Goal: Task Accomplishment & Management: Use online tool/utility

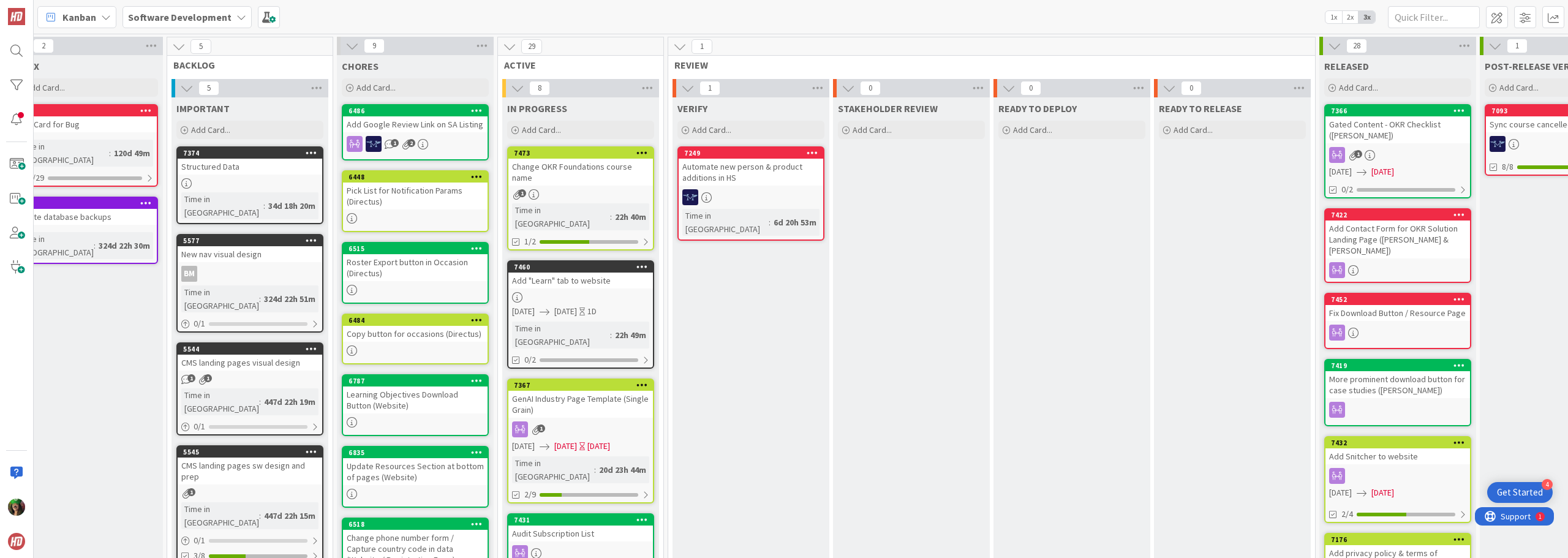
scroll to position [0, 197]
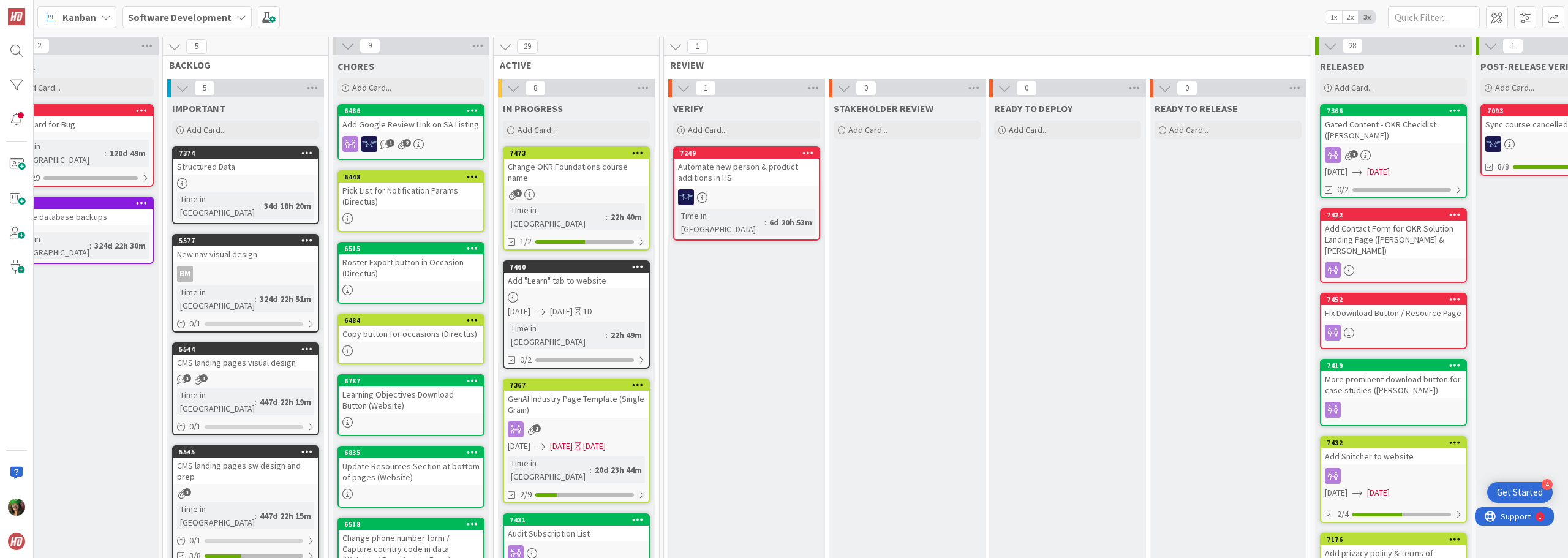
click at [1370, 147] on div "1" at bounding box center [1393, 155] width 145 height 16
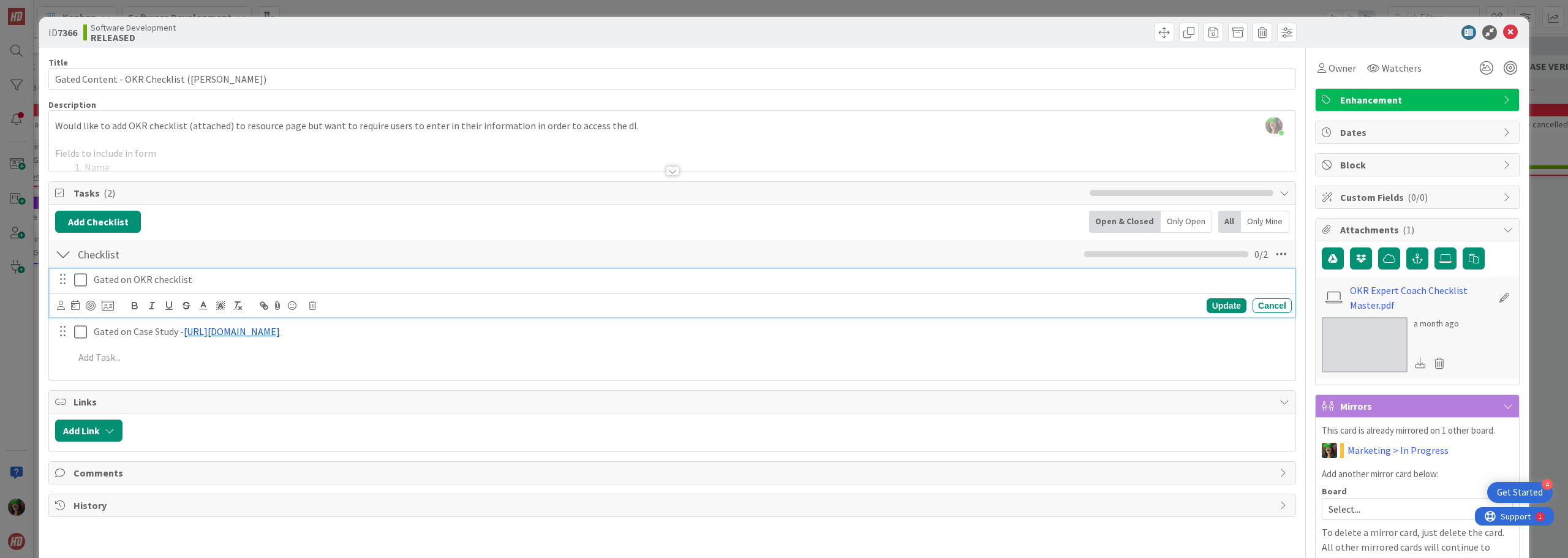
click at [77, 282] on icon at bounding box center [81, 280] width 13 height 15
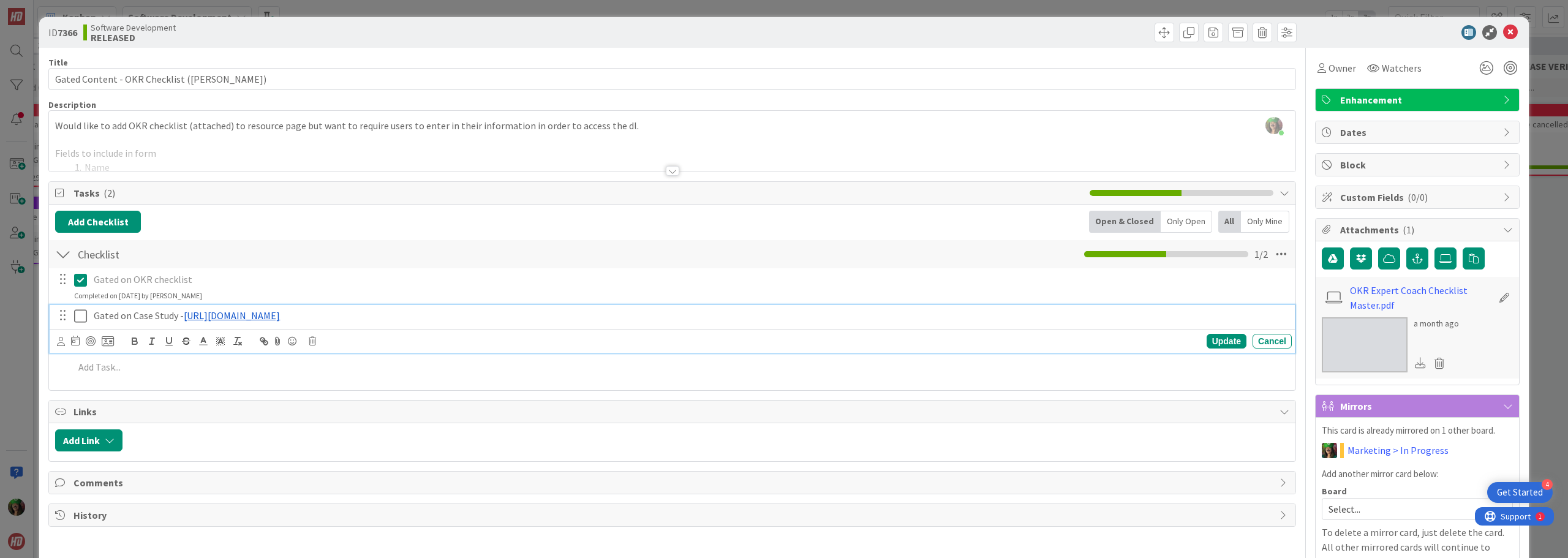
click at [79, 315] on icon at bounding box center [81, 316] width 13 height 15
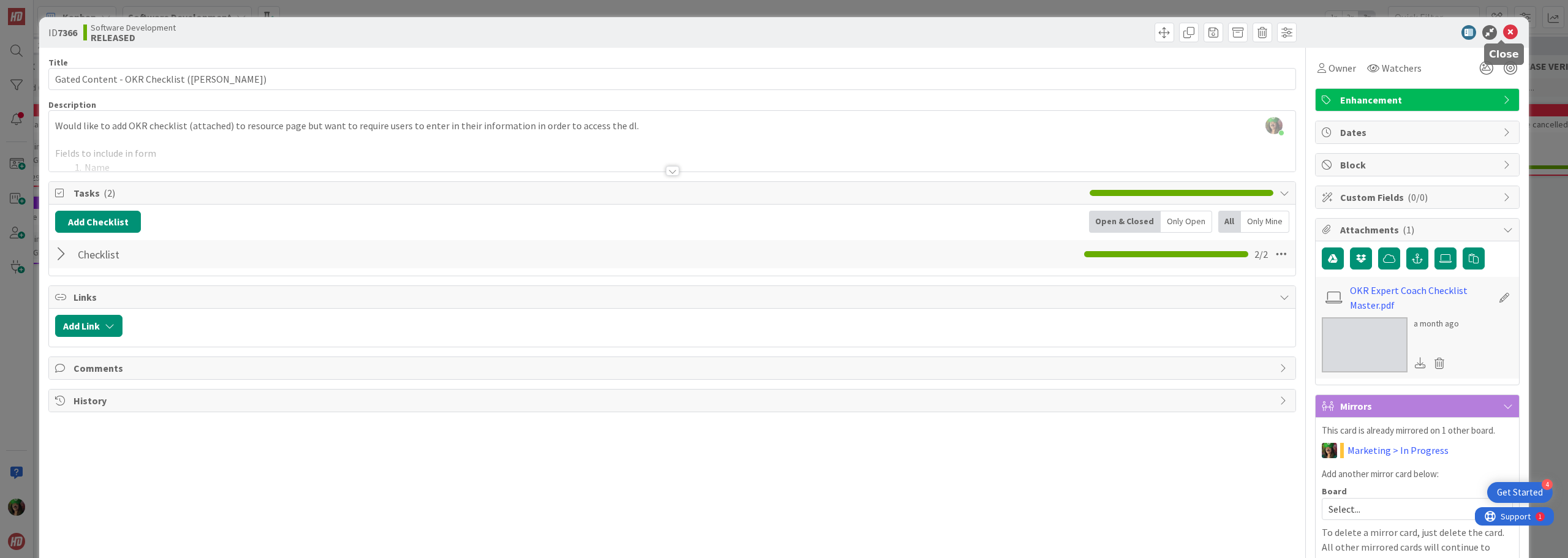
click at [1503, 34] on icon at bounding box center [1510, 32] width 15 height 15
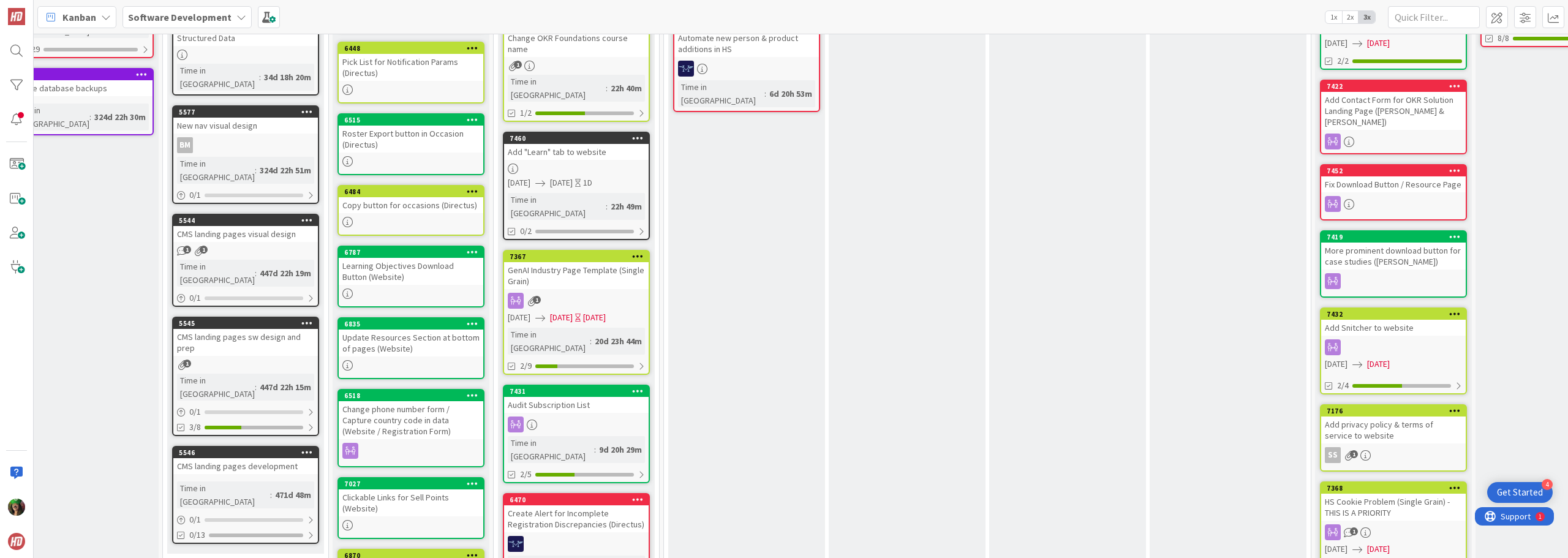
scroll to position [0, 197]
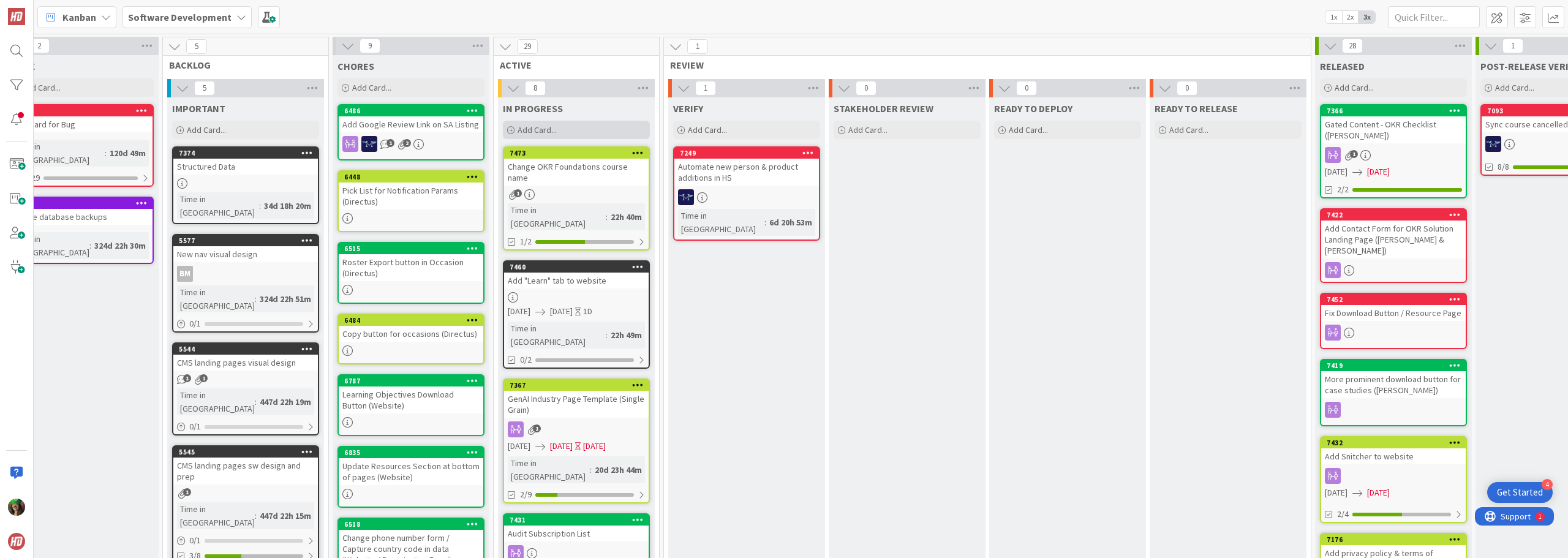
click at [551, 129] on span "Add Card..." at bounding box center [536, 130] width 39 height 11
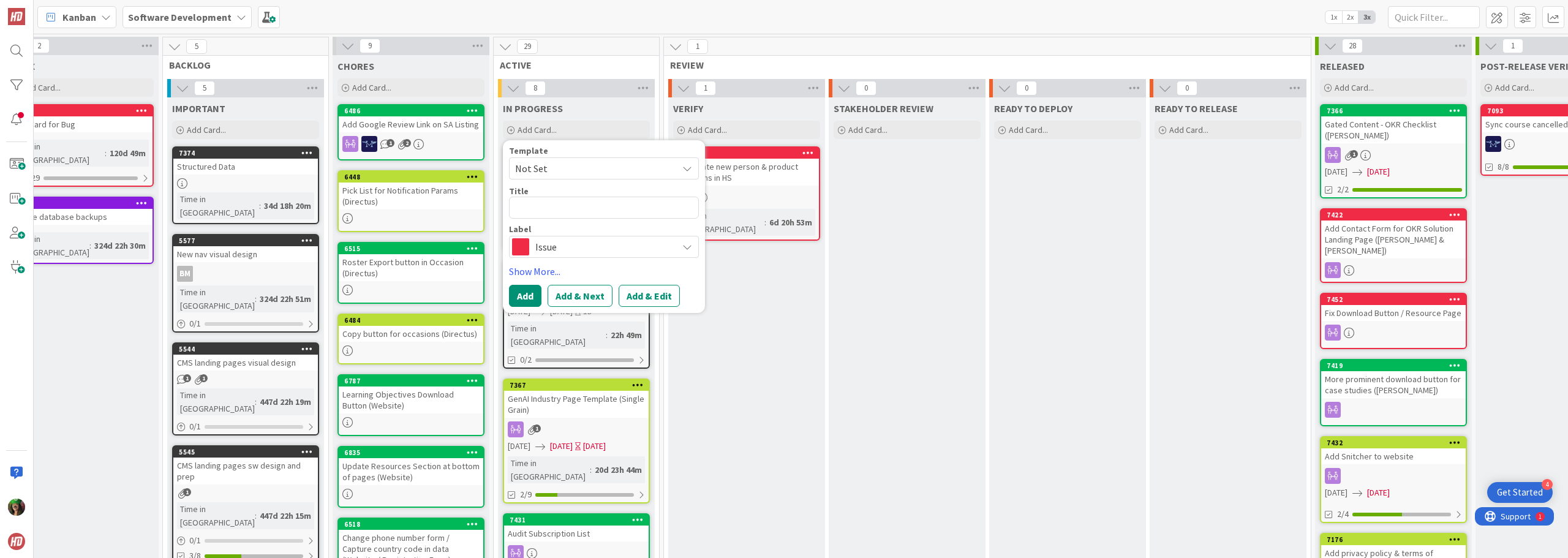
click at [547, 241] on span "Issue" at bounding box center [603, 246] width 136 height 17
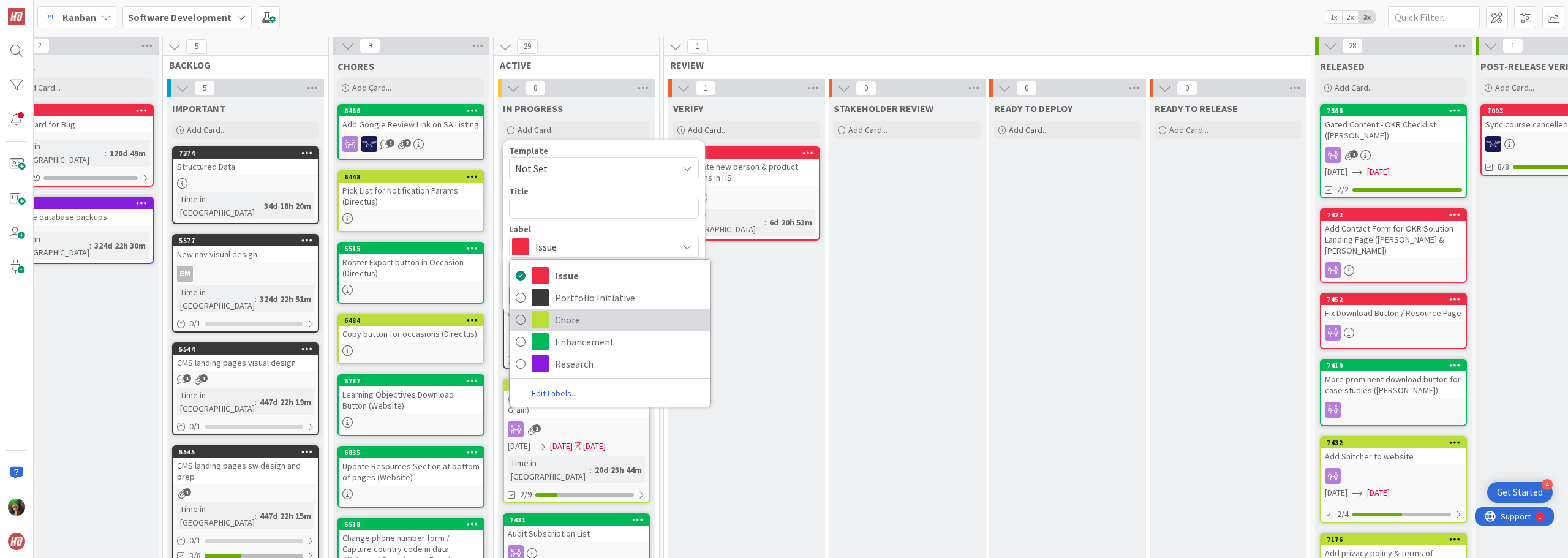
click at [609, 323] on span "Chore" at bounding box center [629, 319] width 149 height 18
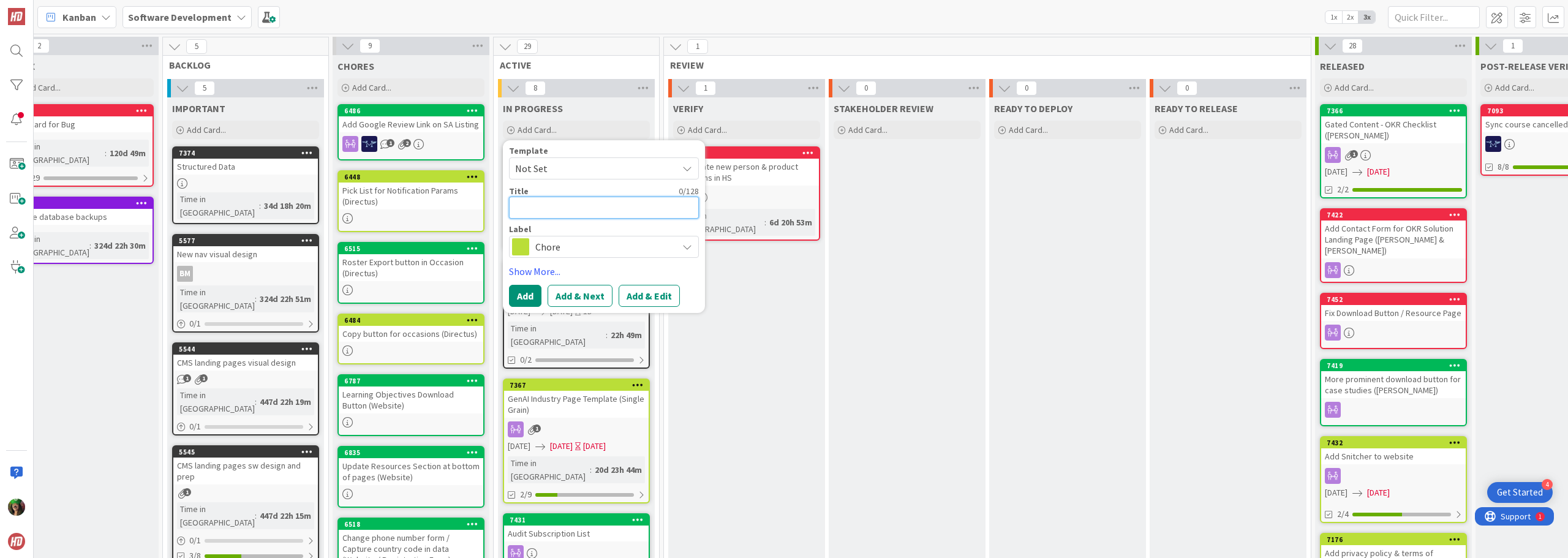
click at [566, 202] on textarea at bounding box center [603, 208] width 189 height 22
type textarea "x"
type textarea "u"
type textarea "x"
type textarea "c"
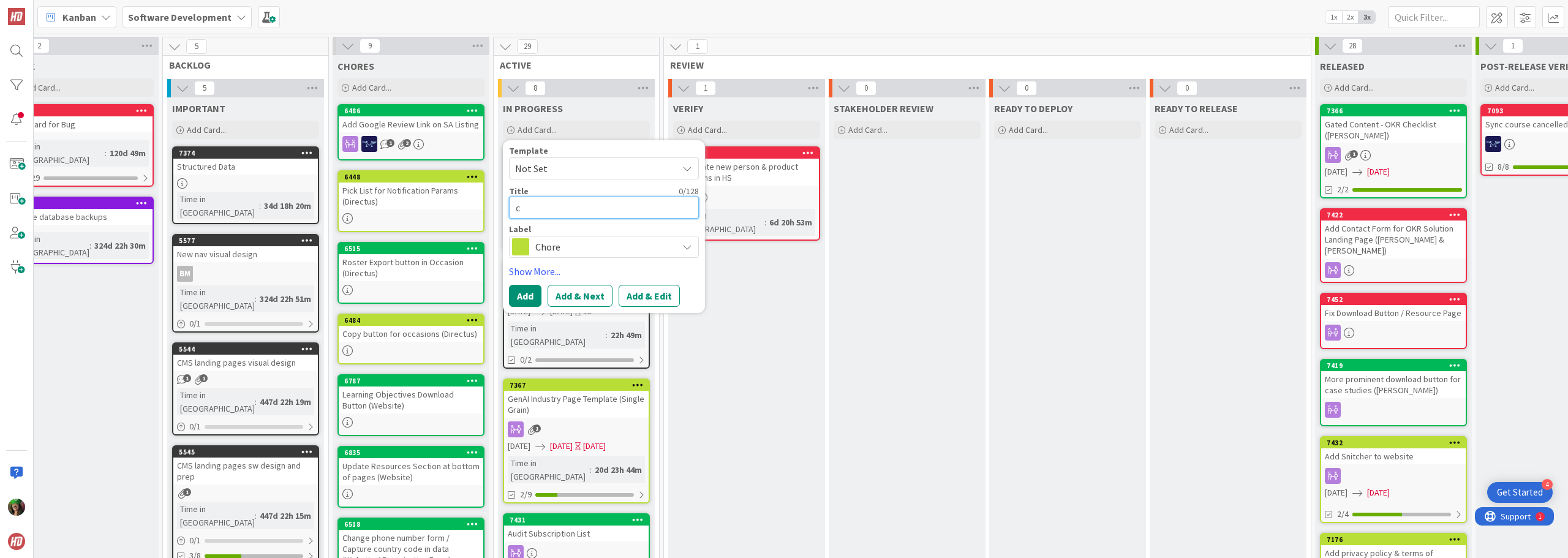
type textarea "x"
type textarea "ch"
type textarea "x"
type textarea "cha"
type textarea "x"
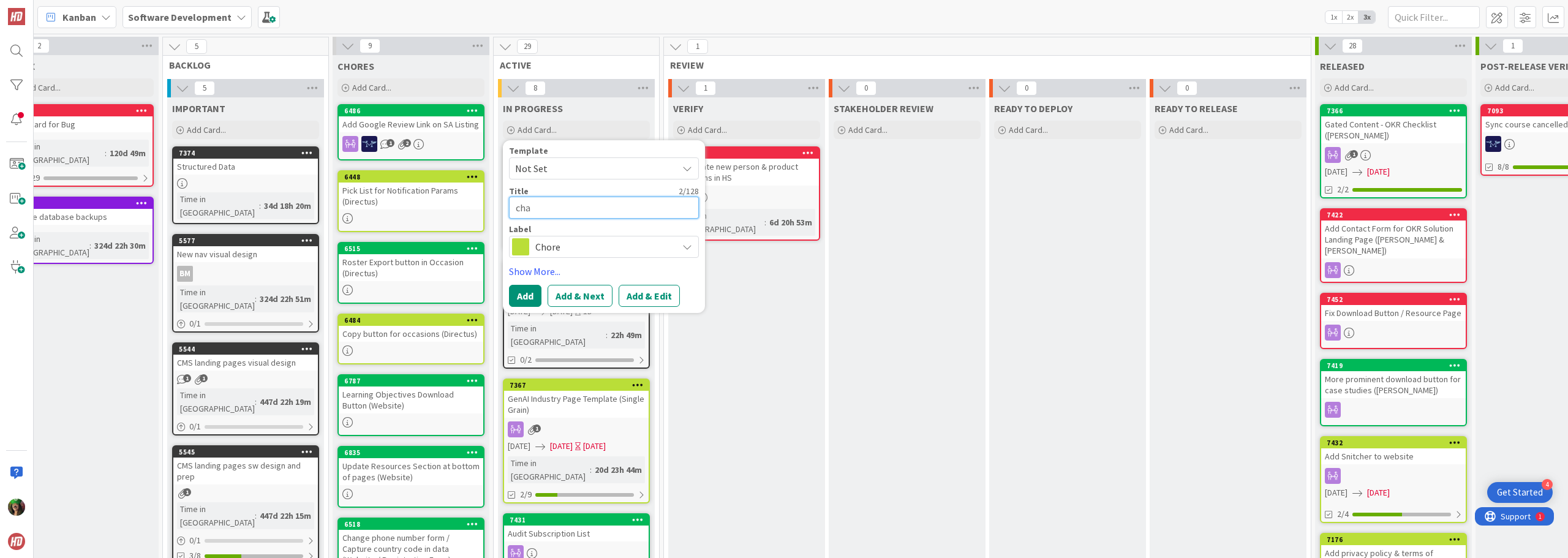
type textarea "chan"
type textarea "x"
type textarea "cha"
type textarea "x"
type textarea "ch"
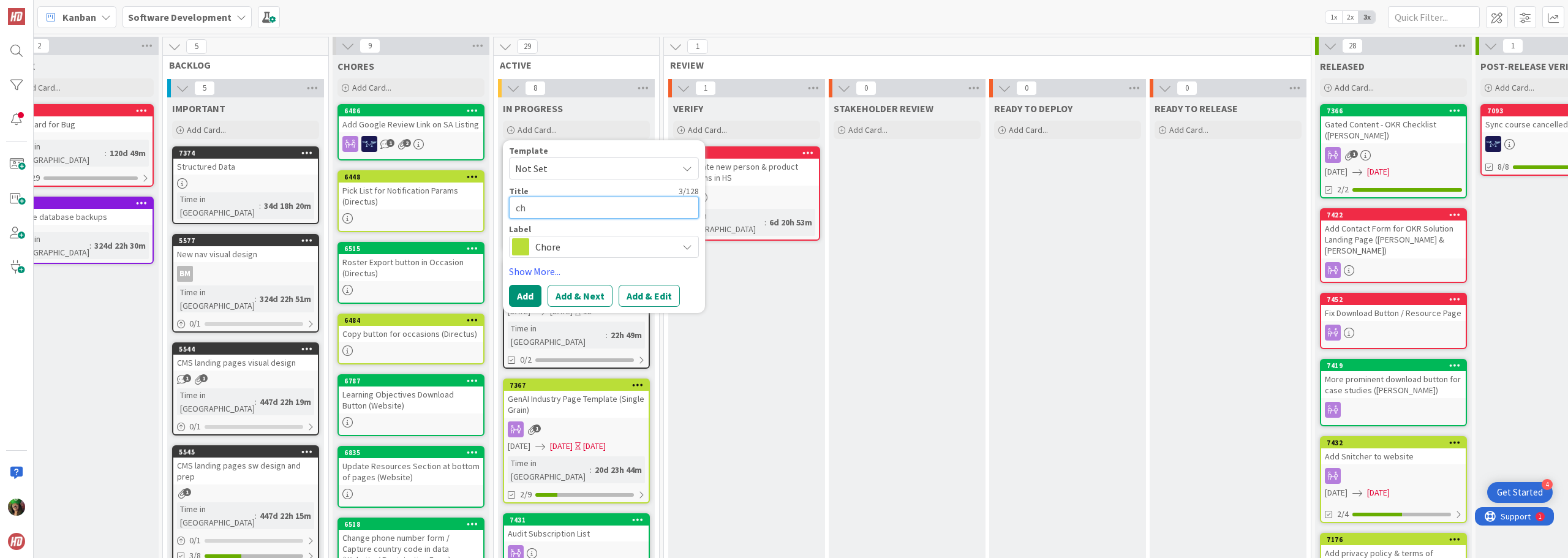
type textarea "x"
type textarea "c"
type textarea "x"
type textarea "c"
type textarea "x"
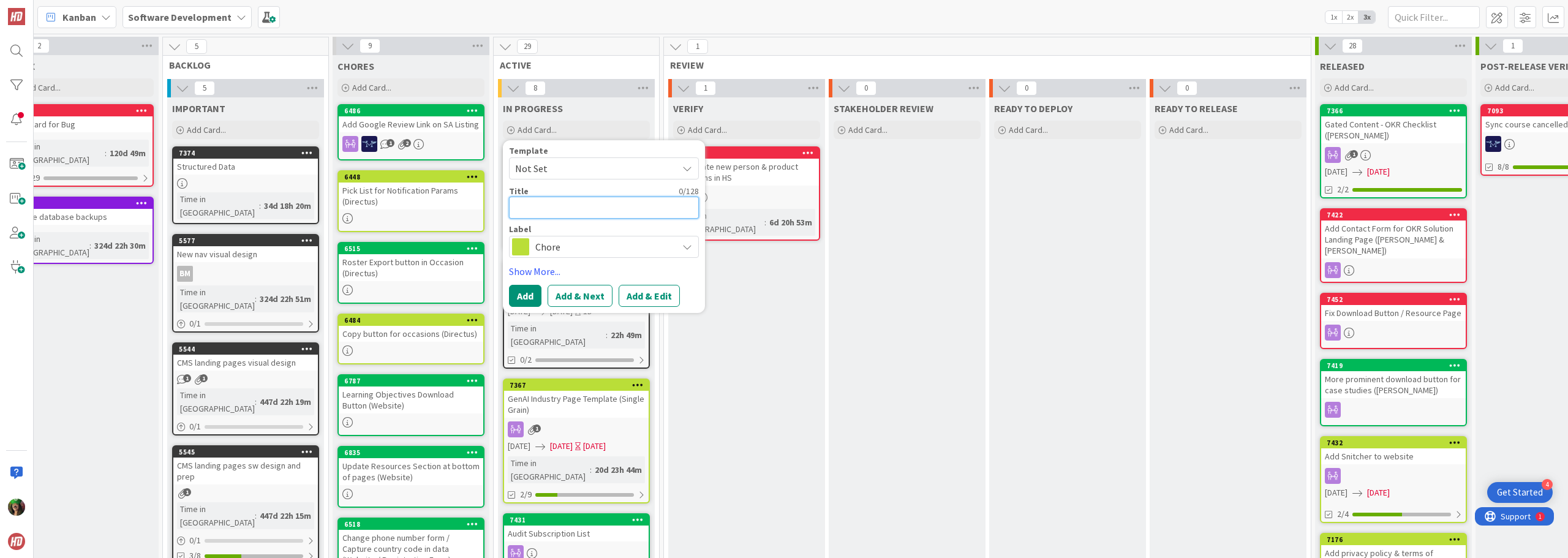
type textarea "C"
type textarea "x"
type textarea "Ch"
type textarea "x"
type textarea "Cha"
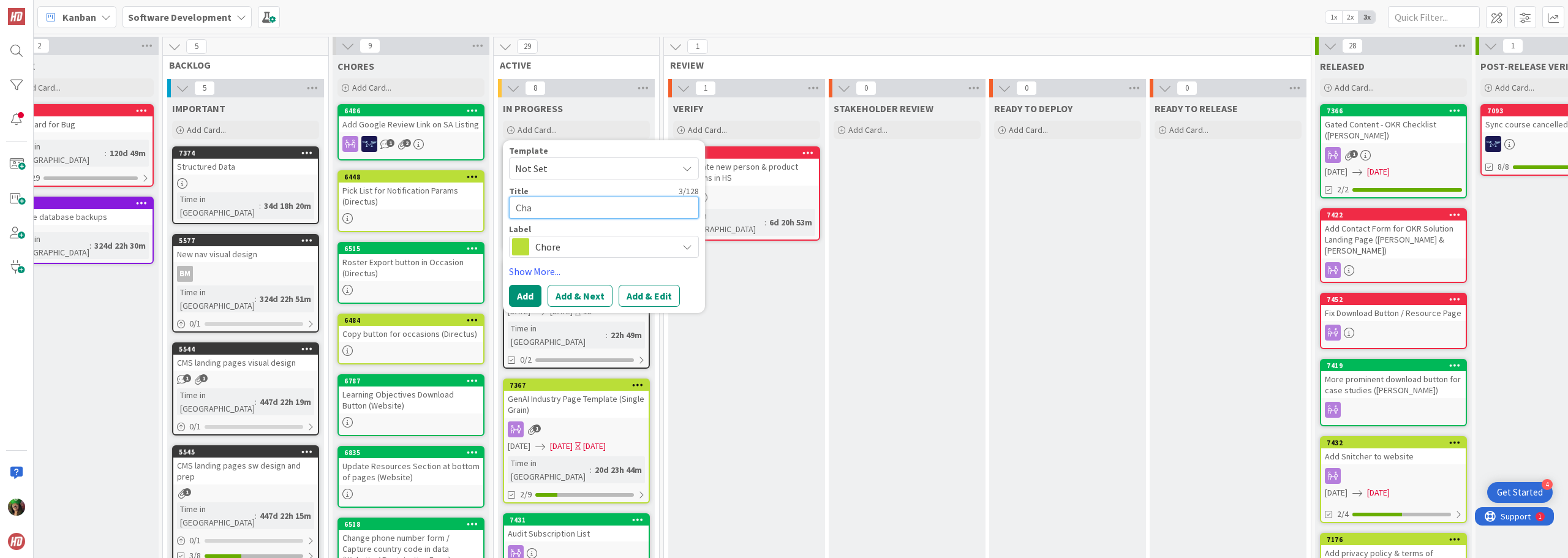
type textarea "x"
type textarea "[PERSON_NAME]"
type textarea "x"
type textarea "[PERSON_NAME]"
type textarea "x"
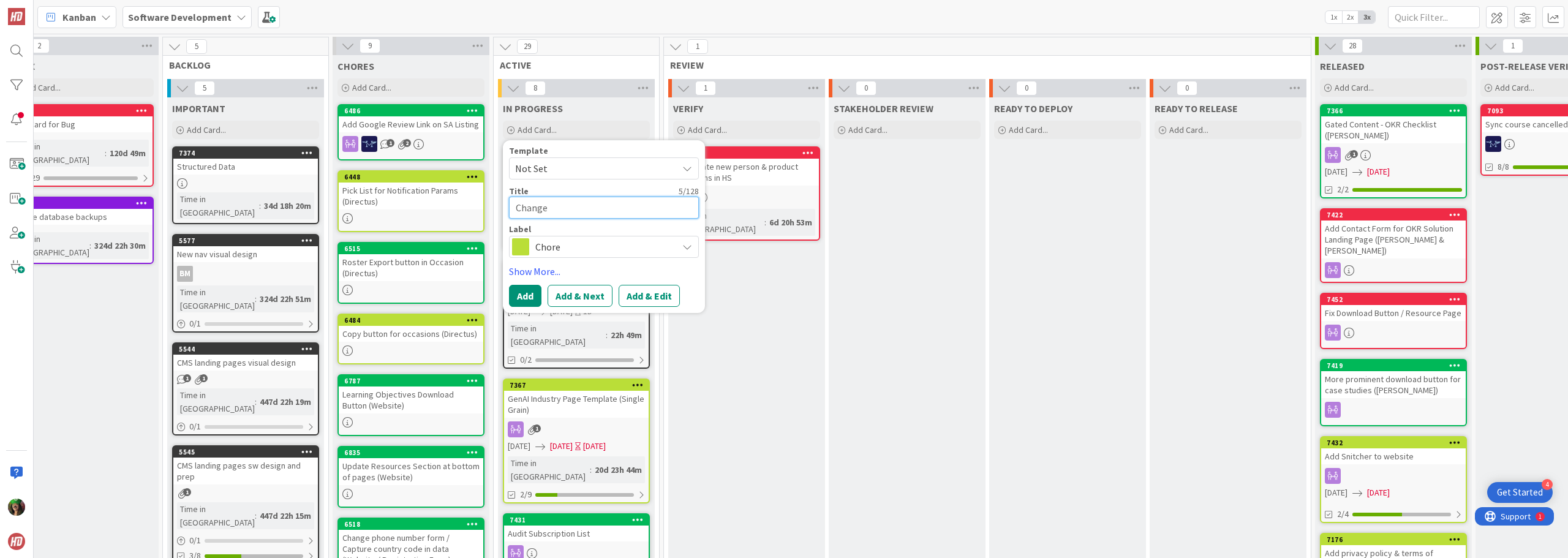
type textarea "Changes"
type textarea "x"
type textarea "Changes"
type textarea "x"
type textarea "Changes to"
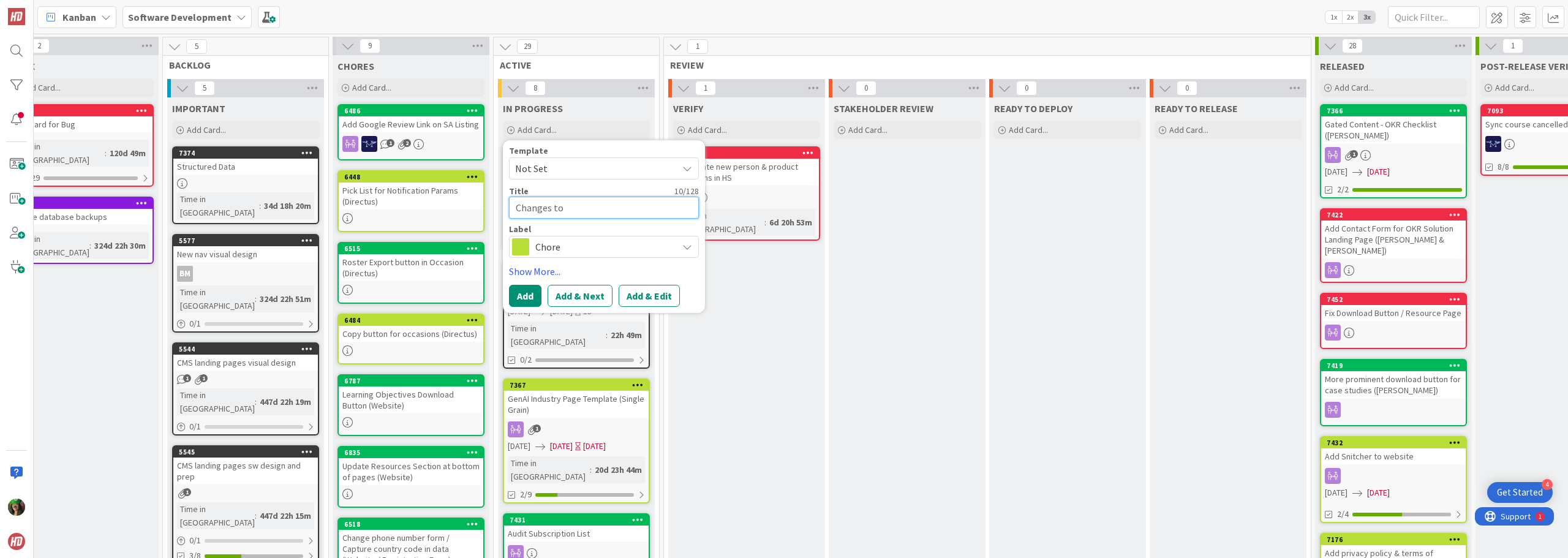
type textarea "x"
type textarea "Changes to"
type textarea "x"
type textarea "Changes to c"
type textarea "x"
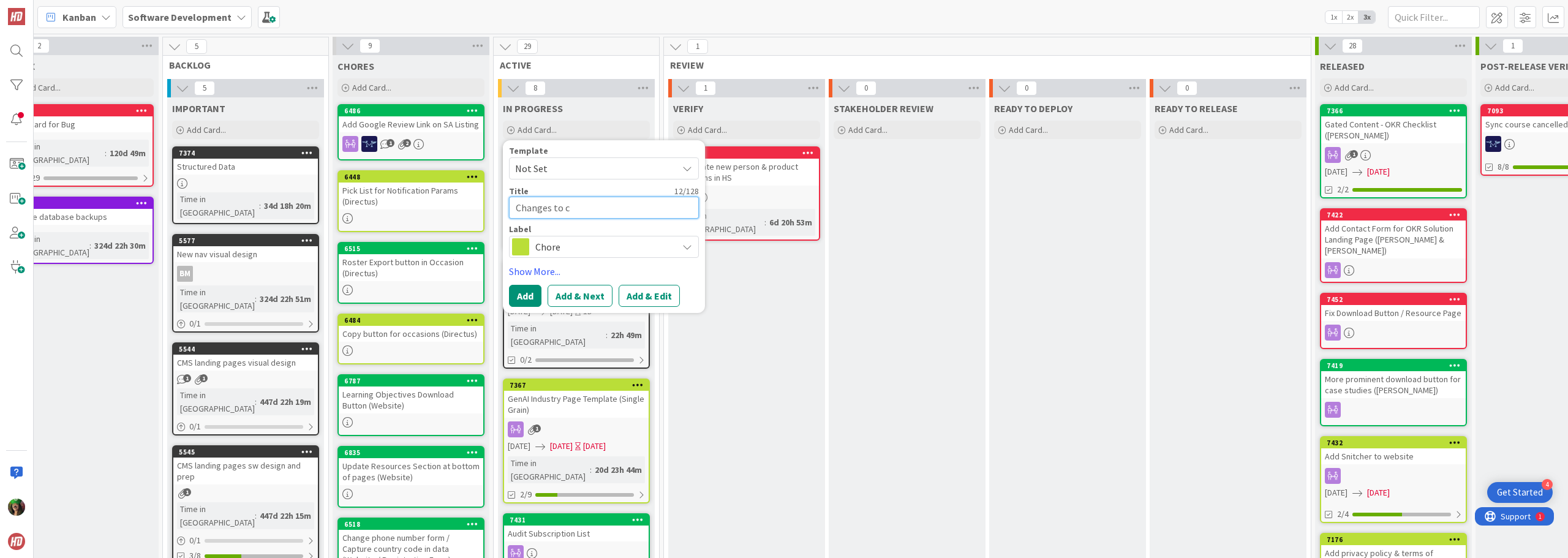
type textarea "Changes to co"
type textarea "x"
type textarea "Changes to con"
type textarea "x"
type textarea "Changes to cont"
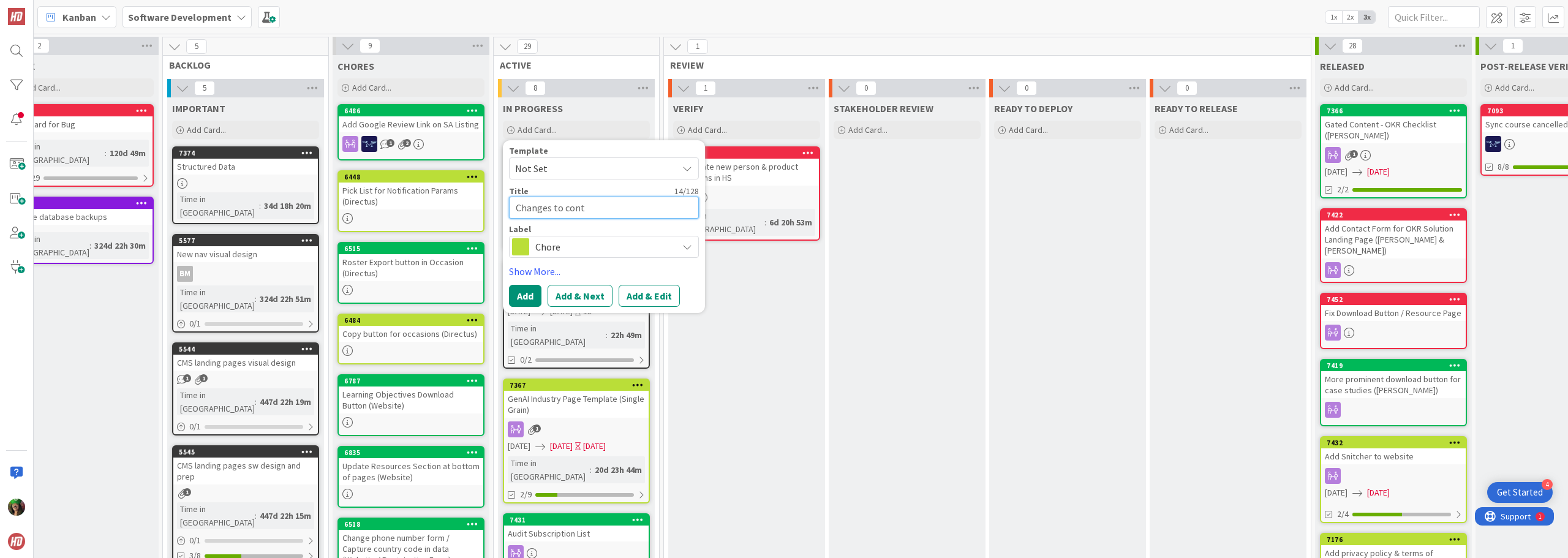
type textarea "x"
type textarea "Changes to conta"
type textarea "x"
type textarea "Changes to contac"
type textarea "x"
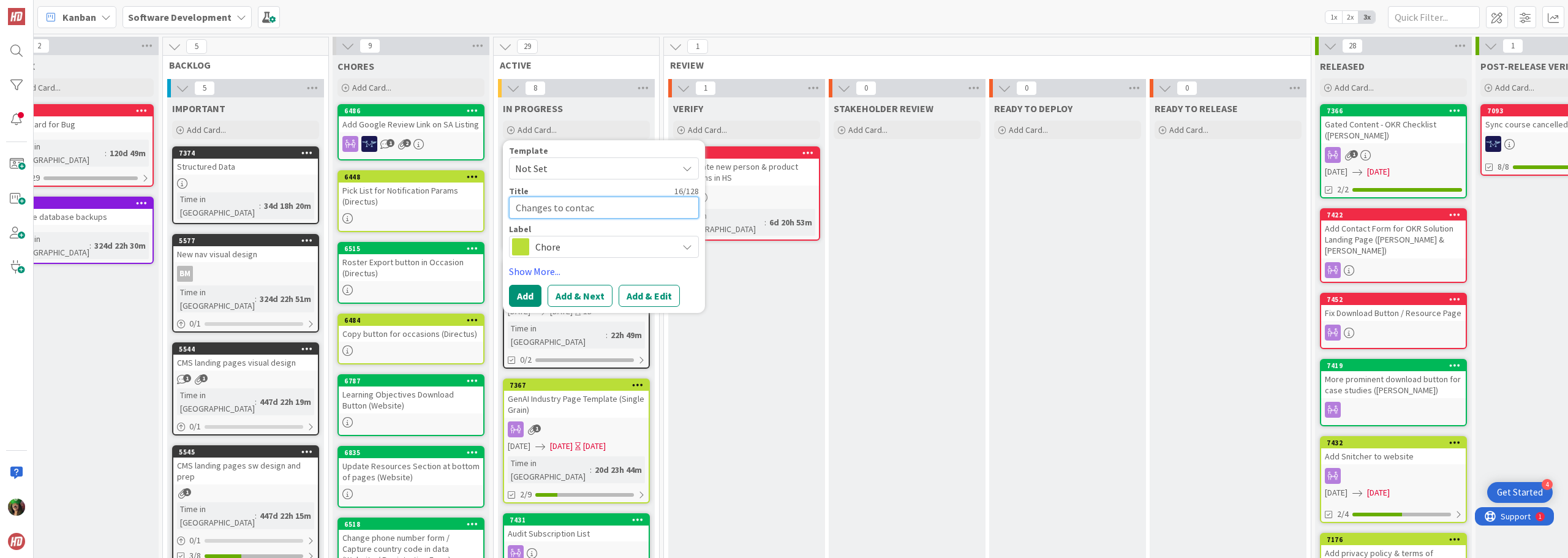
type textarea "Changes to contact"
type textarea "x"
type textarea "Changes to contact"
type textarea "x"
type textarea "Changes to contact u"
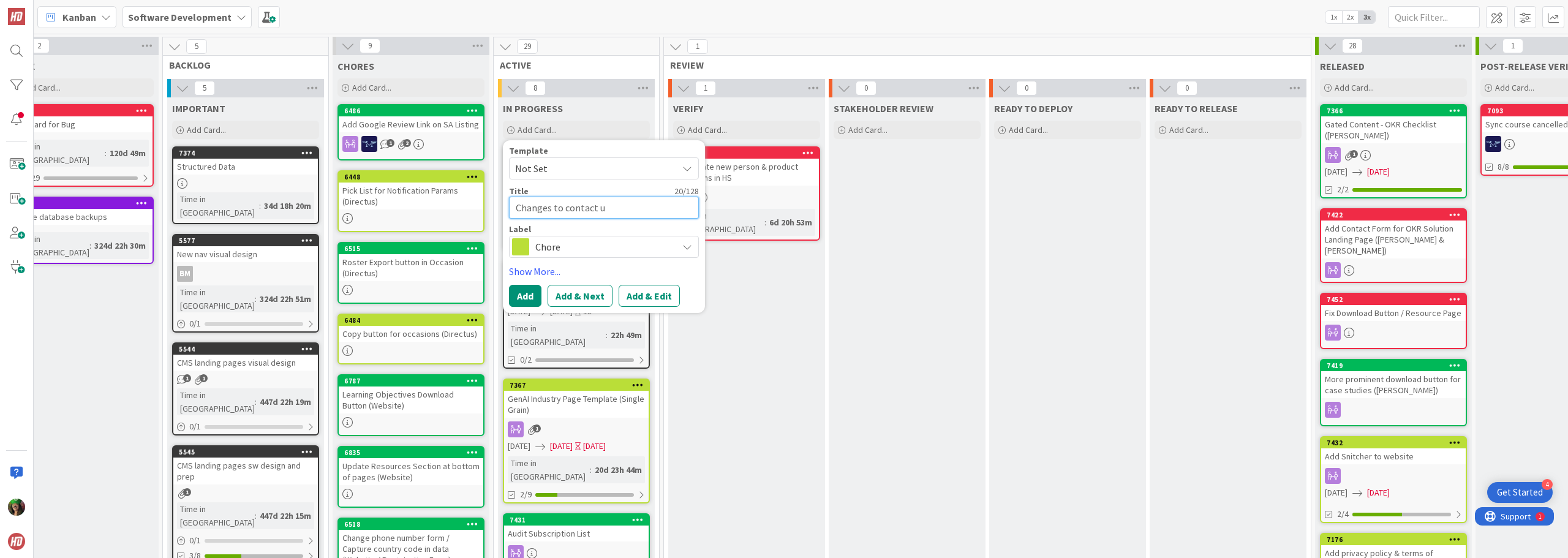
type textarea "x"
type textarea "Changes to contact us"
type textarea "x"
type textarea "Changes to contact us"
type textarea "x"
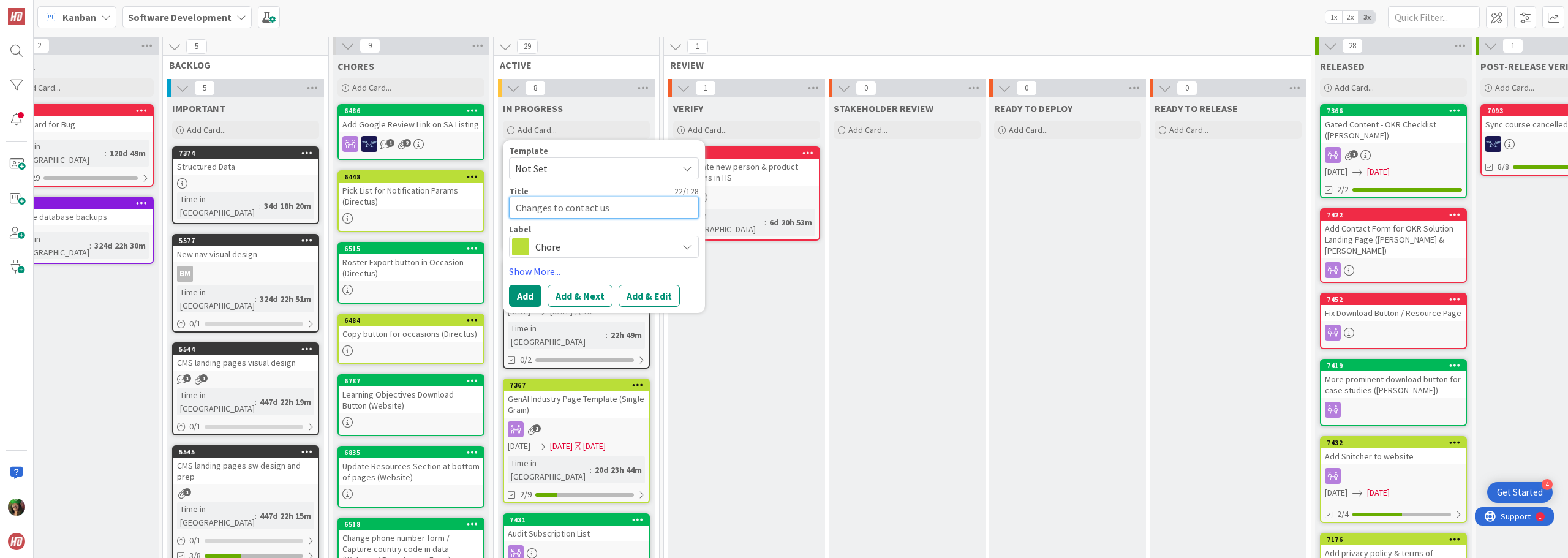
type textarea "Changes to contact us /"
type textarea "x"
type textarea "Changes to contact us /"
type textarea "x"
type textarea "Changes to contact us / g"
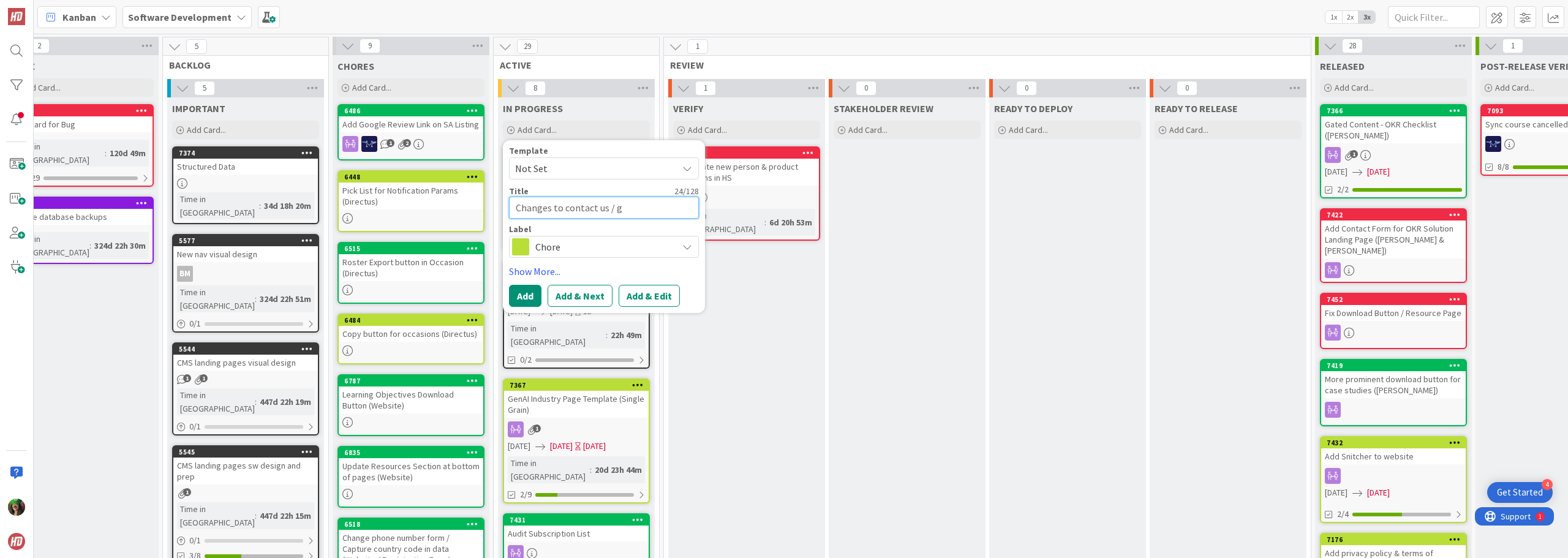
type textarea "x"
type textarea "Changes to contact us / ga"
type textarea "x"
type textarea "Changes to contact us / gat"
type textarea "x"
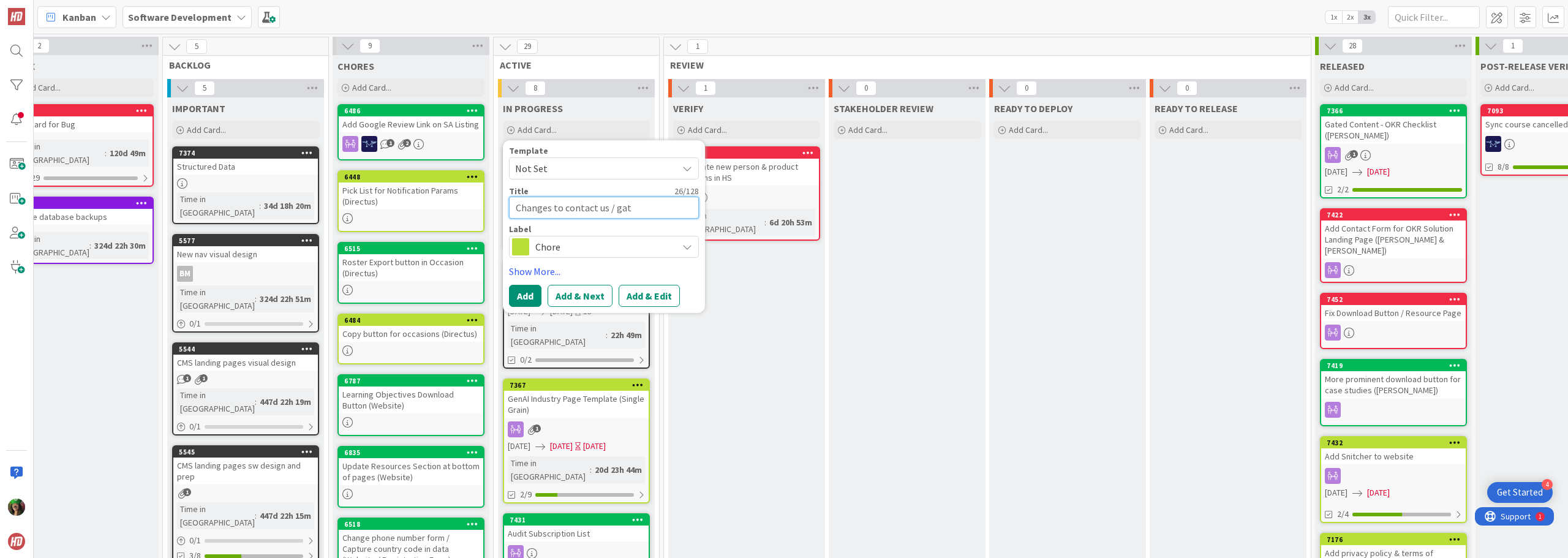
type textarea "Changes to contact us / gate"
type textarea "x"
type textarea "Changes to contact us / gated"
type textarea "x"
type textarea "Changes to contact us / gated"
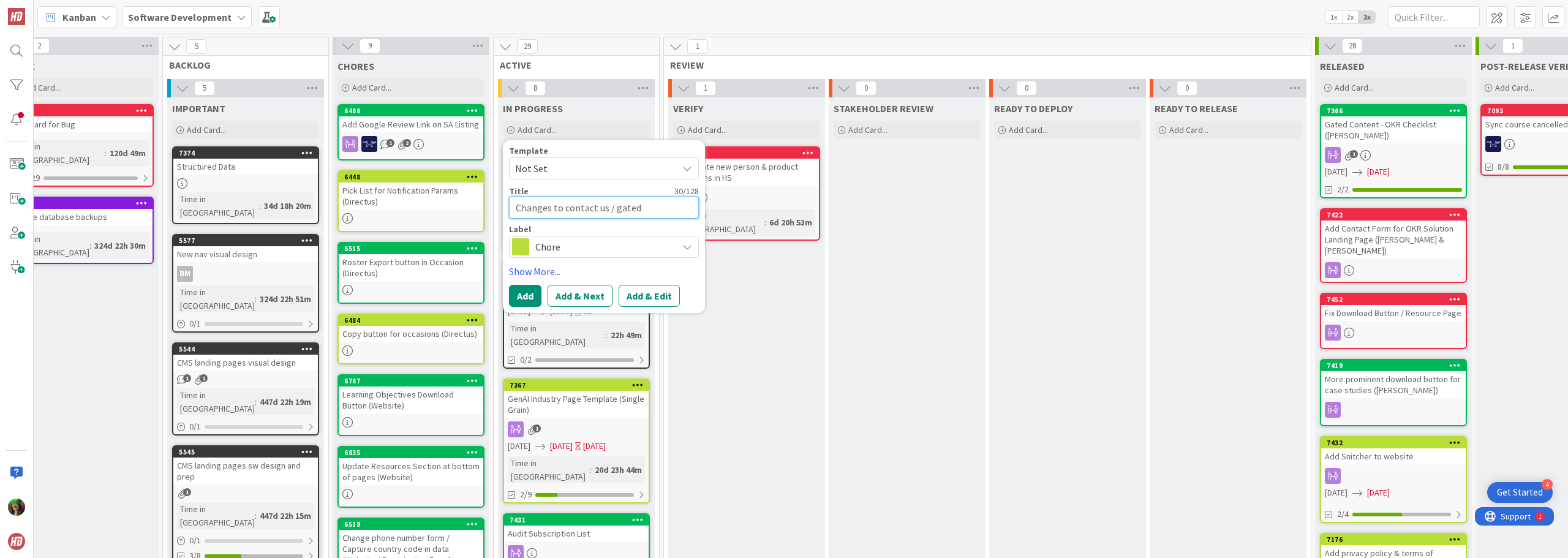
type textarea "x"
type textarea "Changes to contact us / gated c"
type textarea "x"
type textarea "Changes to contact us / gated cn"
type textarea "x"
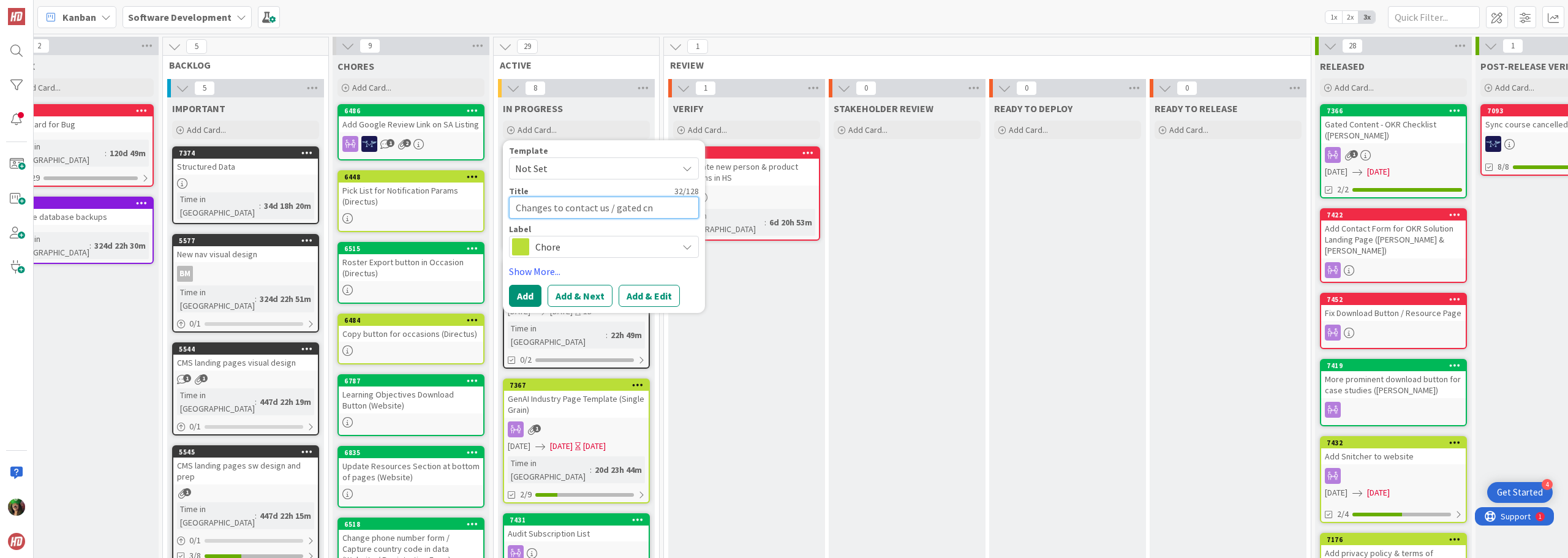
type textarea "Changes to contact us / gated c"
type textarea "x"
type textarea "Changes to contact us / gated co"
type textarea "x"
type textarea "Changes to contact us / gated con"
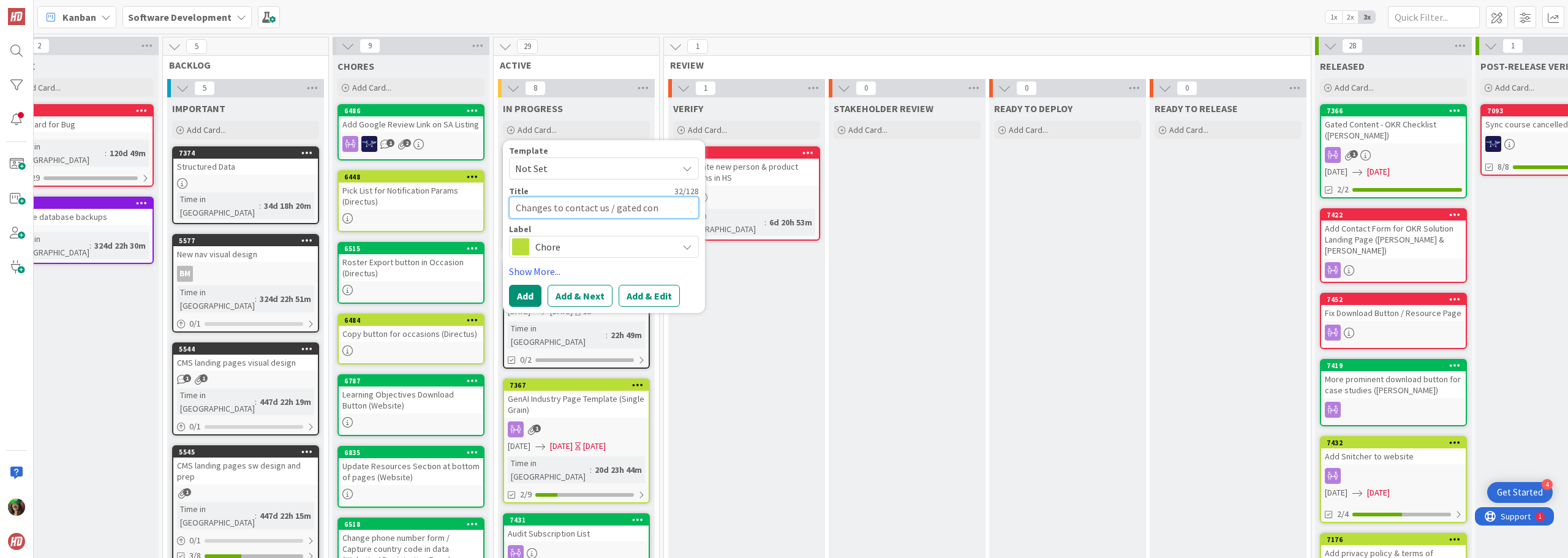
type textarea "x"
type textarea "Changes to contact us / gated cont"
type textarea "x"
type textarea "Changes to contact us / gated [PERSON_NAME]"
type textarea "x"
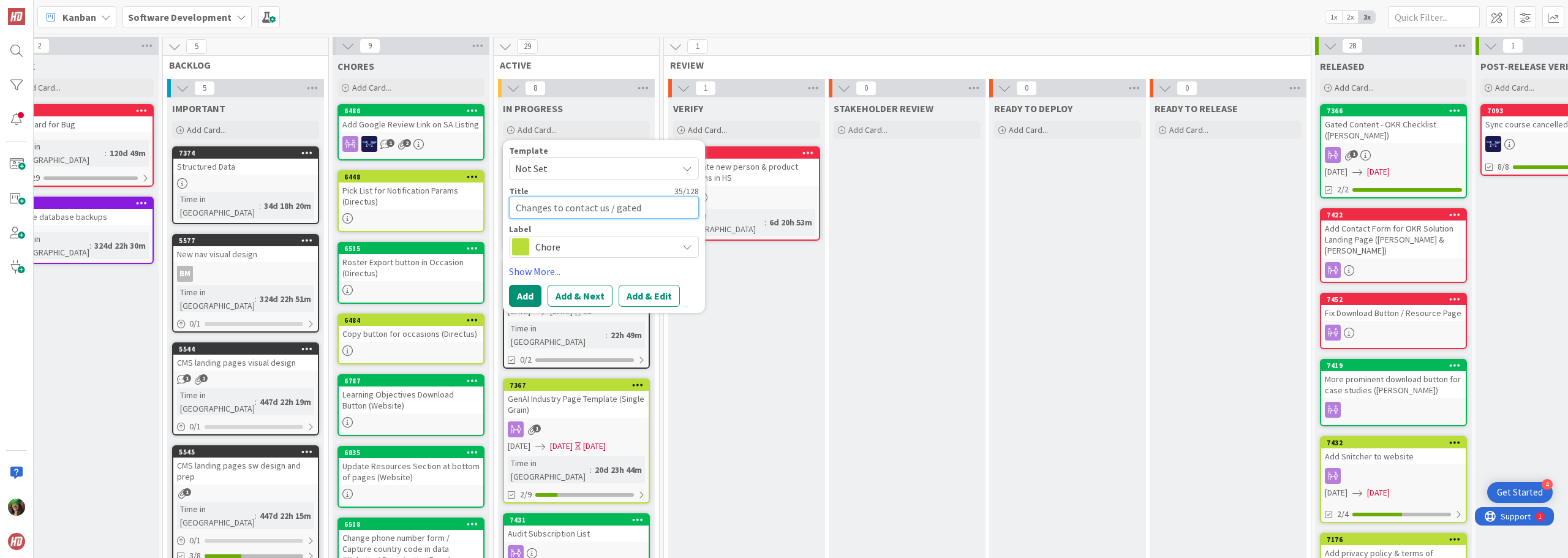
type textarea "Changes to contact us / gated conten"
type textarea "x"
type textarea "Changes to contact us / gated content"
type textarea "x"
type textarea "Changes to contact us / gated content"
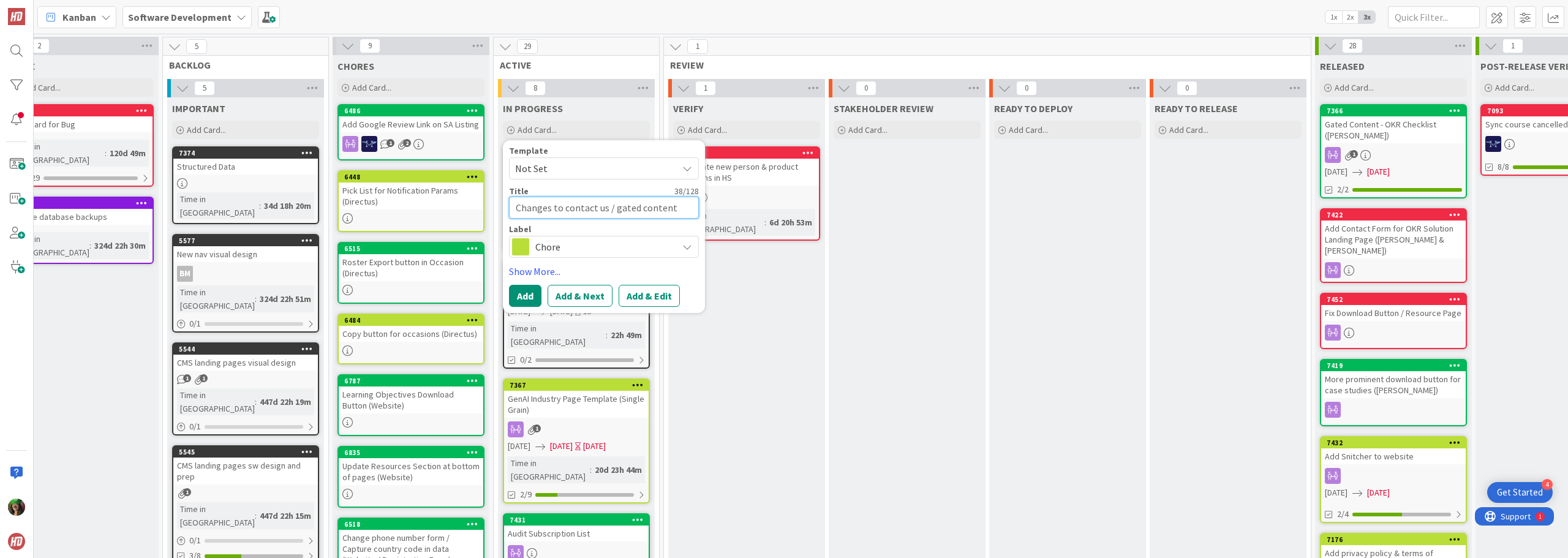
type textarea "x"
type textarea "Changes to contact us / gated content f"
type textarea "x"
type textarea "Changes to contact us / gated content fo"
type textarea "x"
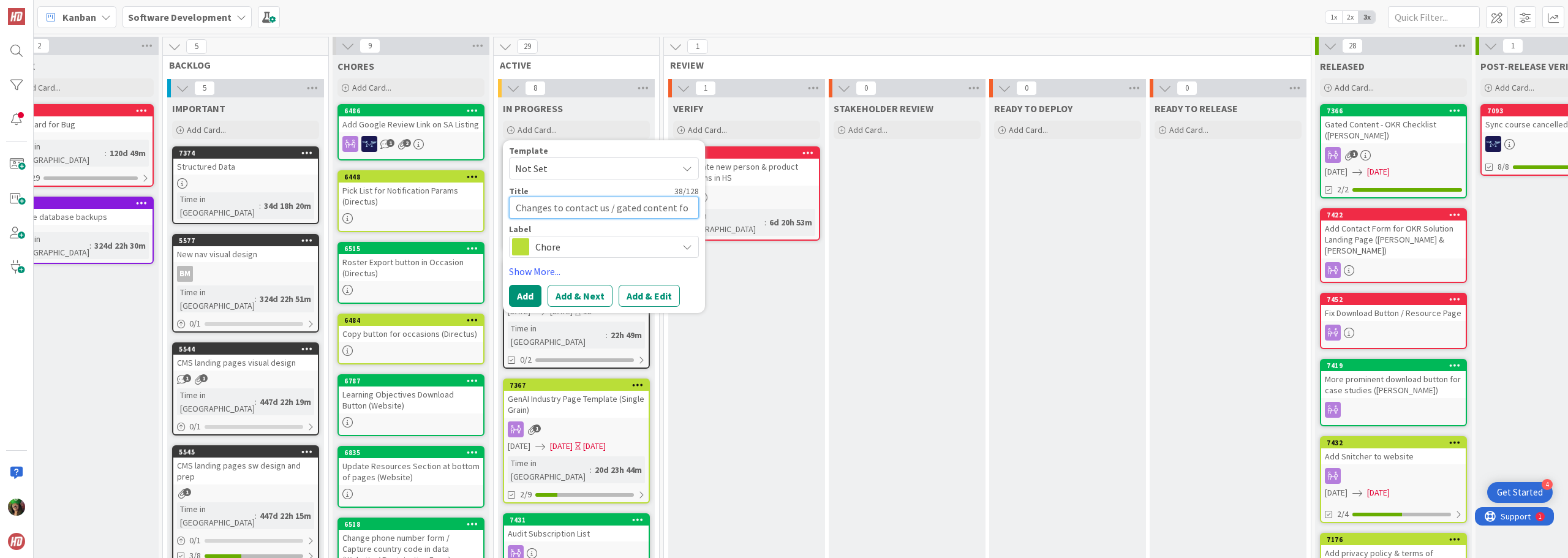
type textarea "Changes to contact us / gated content for"
type textarea "x"
type textarea "Changes to contact us / gated content form"
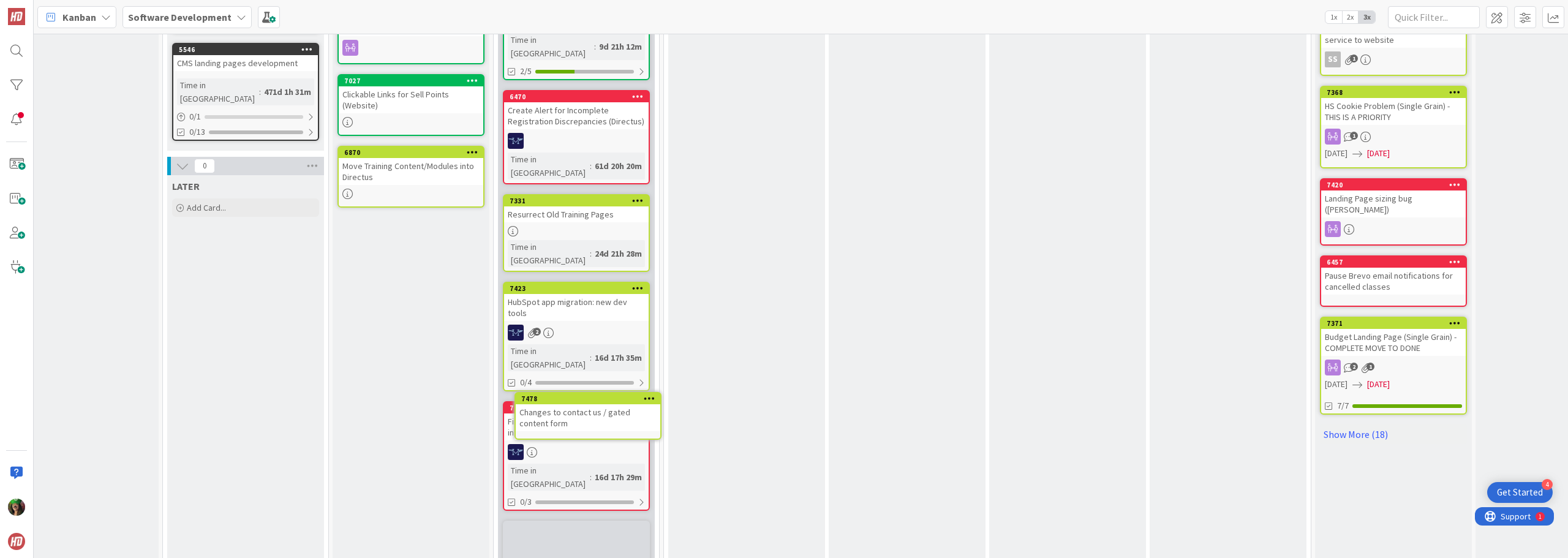
scroll to position [548, 197]
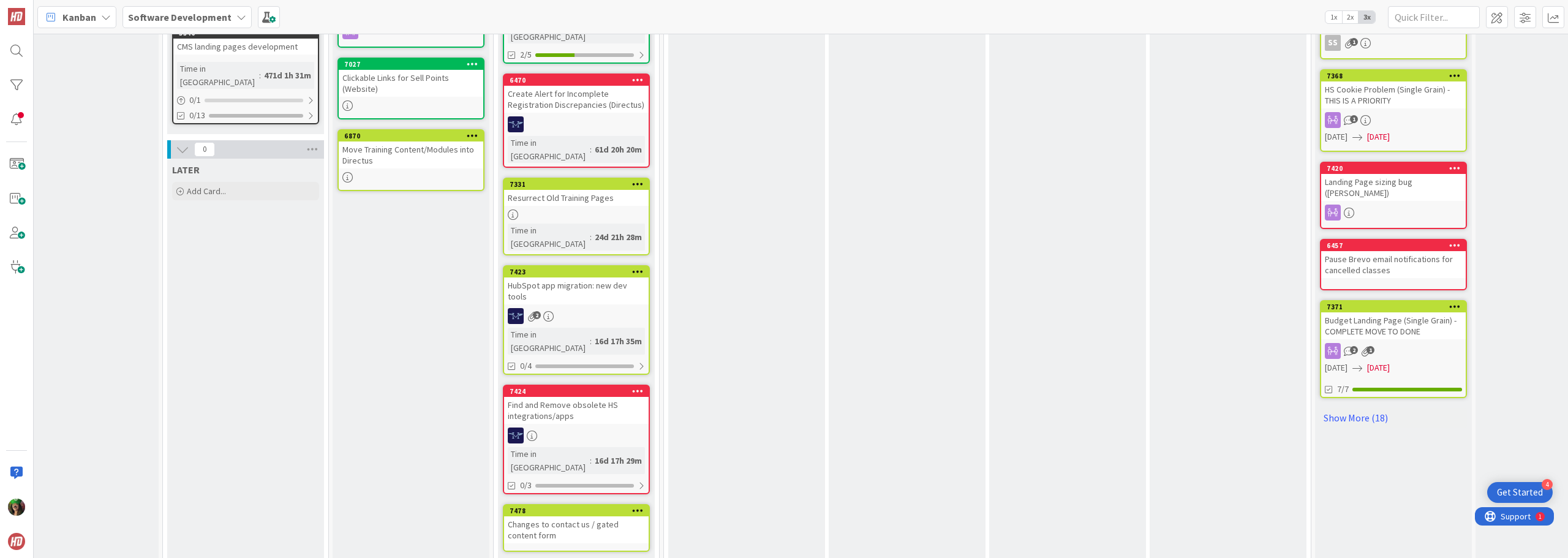
click at [560, 516] on div "Changes to contact us / gated content form" at bounding box center [577, 529] width 145 height 27
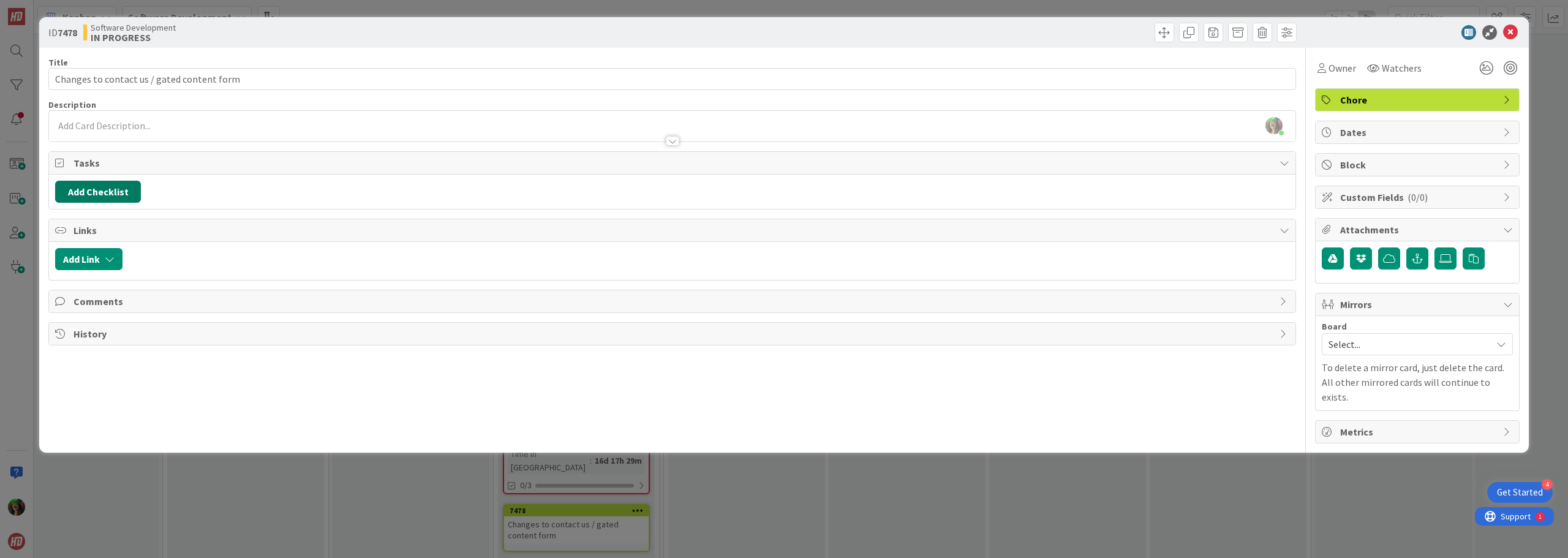
click at [100, 195] on button "Add Checklist" at bounding box center [98, 191] width 86 height 22
click at [77, 283] on button "Add" at bounding box center [77, 278] width 32 height 22
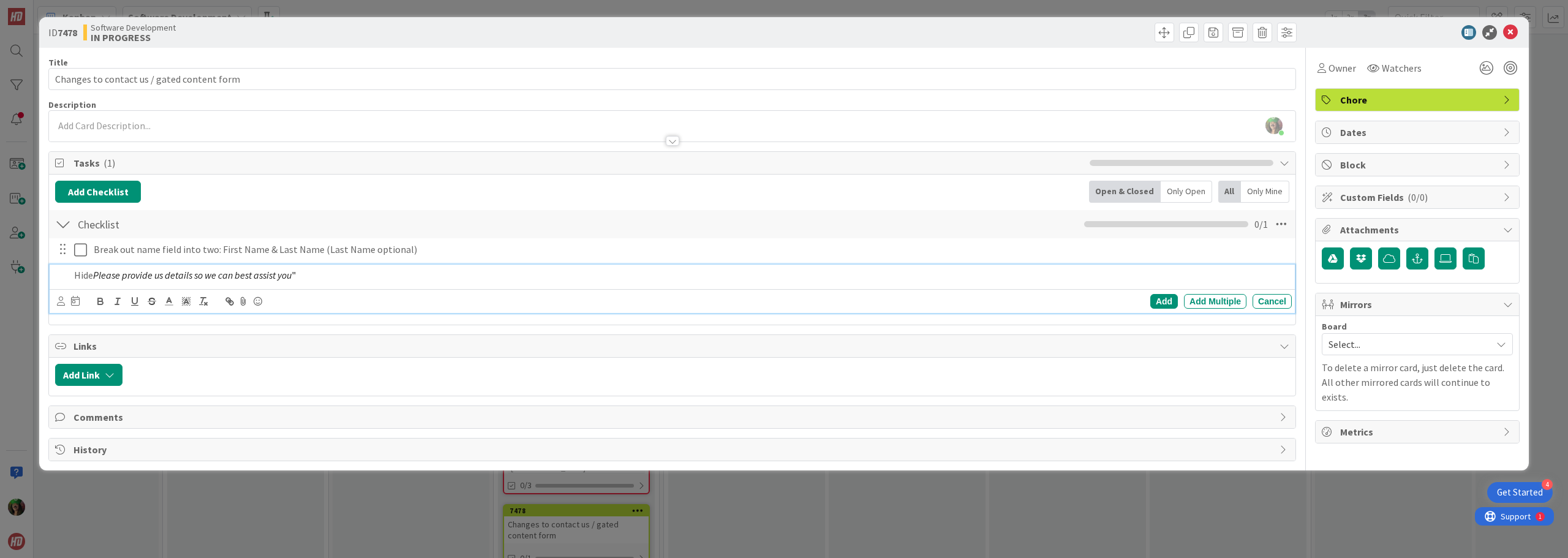
click at [94, 273] on p "Hide Please provide us details so we can best assist you "" at bounding box center [680, 274] width 1213 height 14
click at [336, 277] on p "Hide " Please provide us details so we can best assist you "" at bounding box center [680, 274] width 1213 height 14
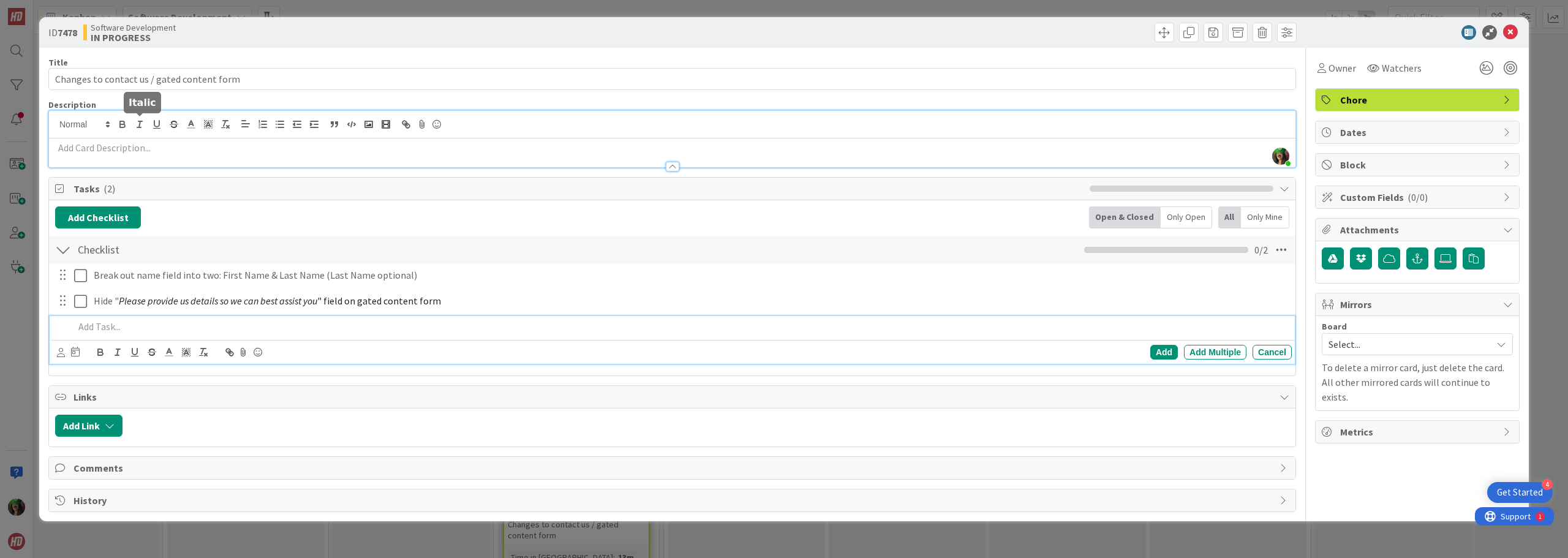
click at [142, 126] on div "[PERSON_NAME] joined 13 m ago" at bounding box center [673, 139] width 1247 height 57
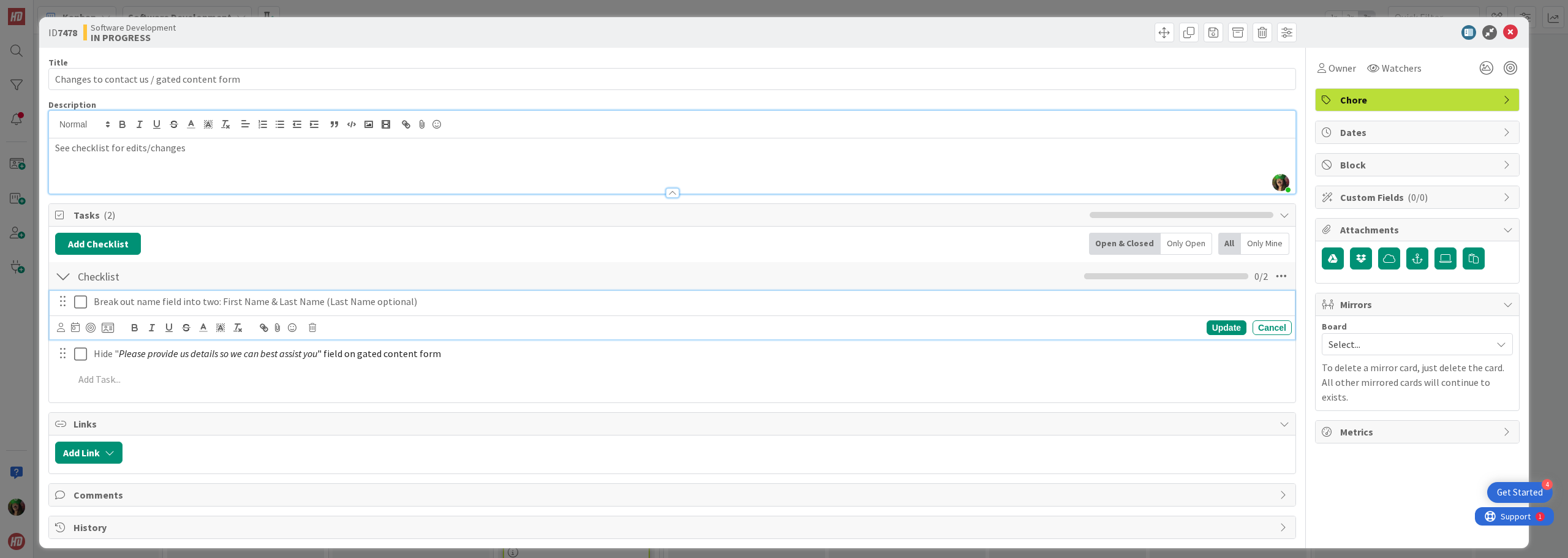
click at [415, 305] on p "Break out name field into two: First Name & Last Name (Last Name optional)" at bounding box center [690, 301] width 1194 height 14
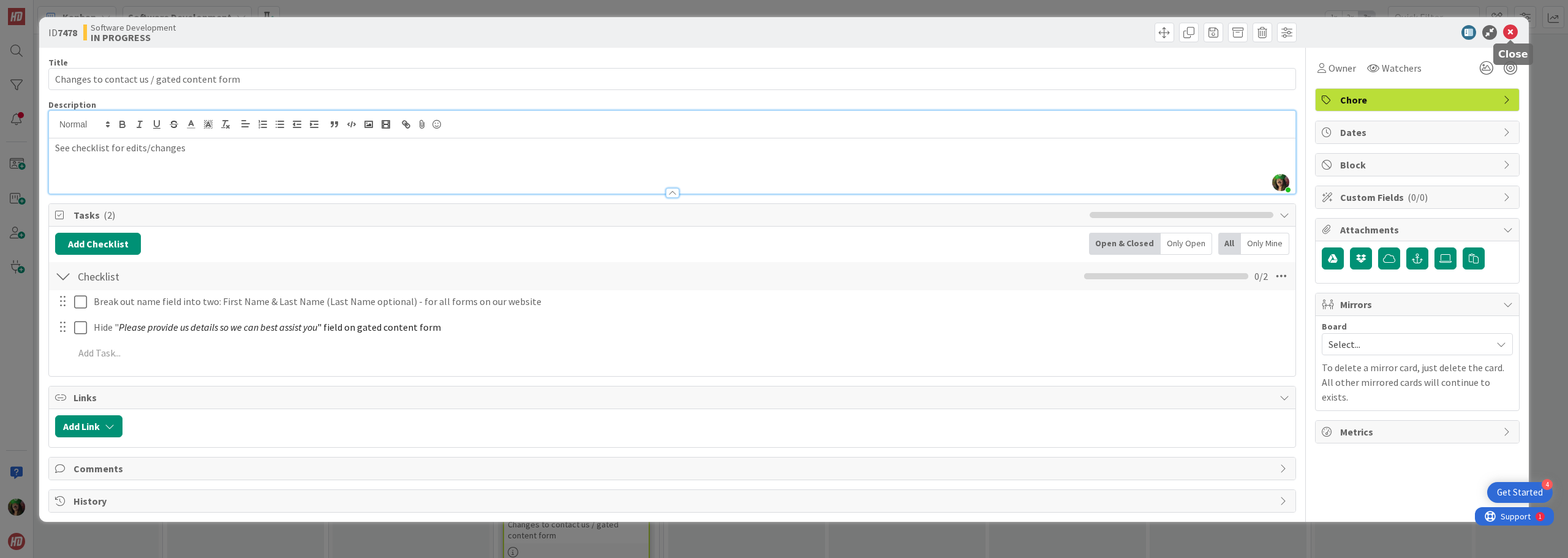
click at [1511, 34] on icon at bounding box center [1510, 32] width 15 height 15
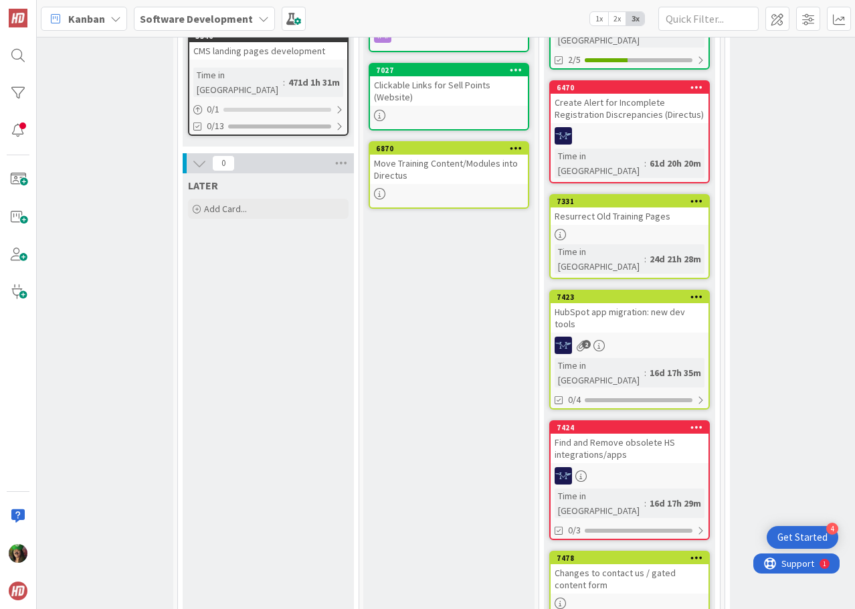
click at [205, 23] on b "Software Development" at bounding box center [196, 18] width 113 height 13
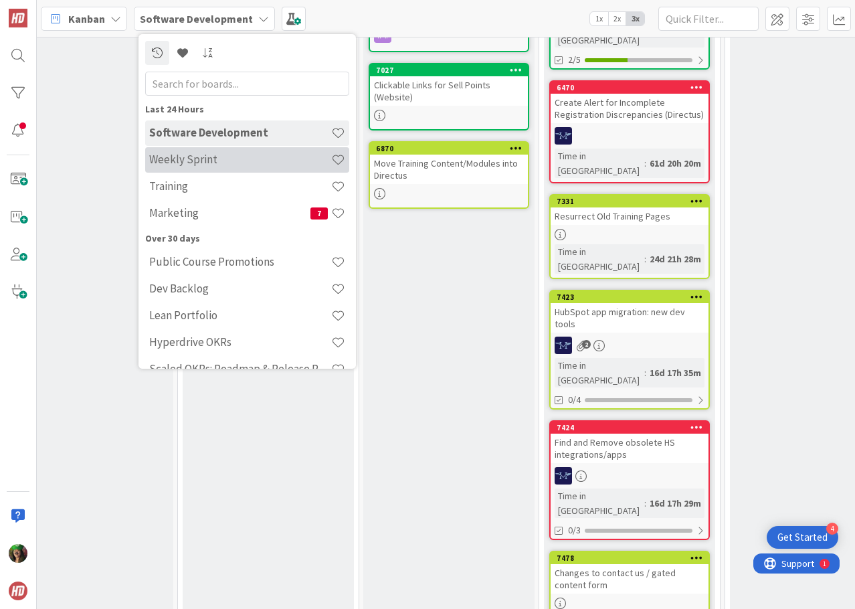
click at [195, 154] on h4 "Weekly Sprint" at bounding box center [240, 159] width 182 height 13
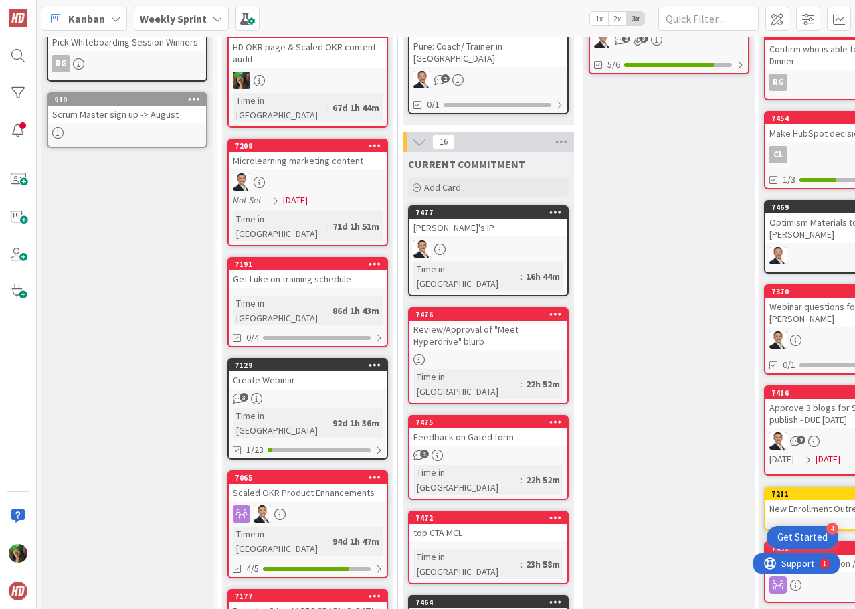
scroll to position [335, 0]
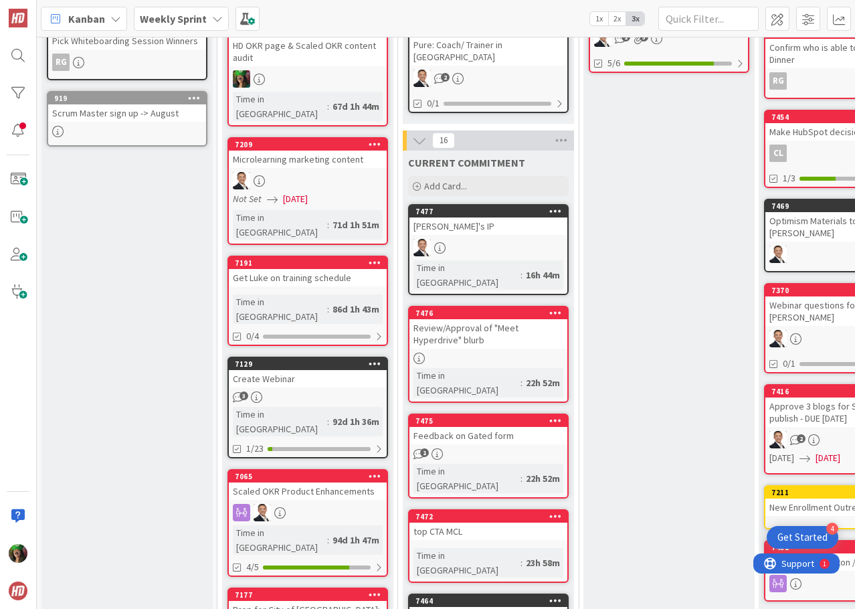
click at [492, 319] on div "Review/Approval of "Meet Hyperdrive" blurb" at bounding box center [489, 333] width 158 height 29
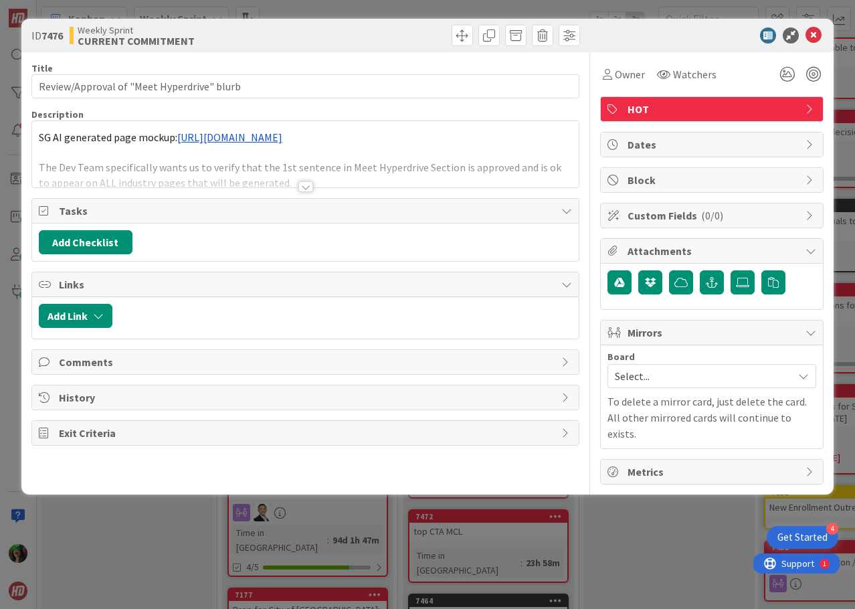
click at [306, 187] on div at bounding box center [305, 186] width 15 height 11
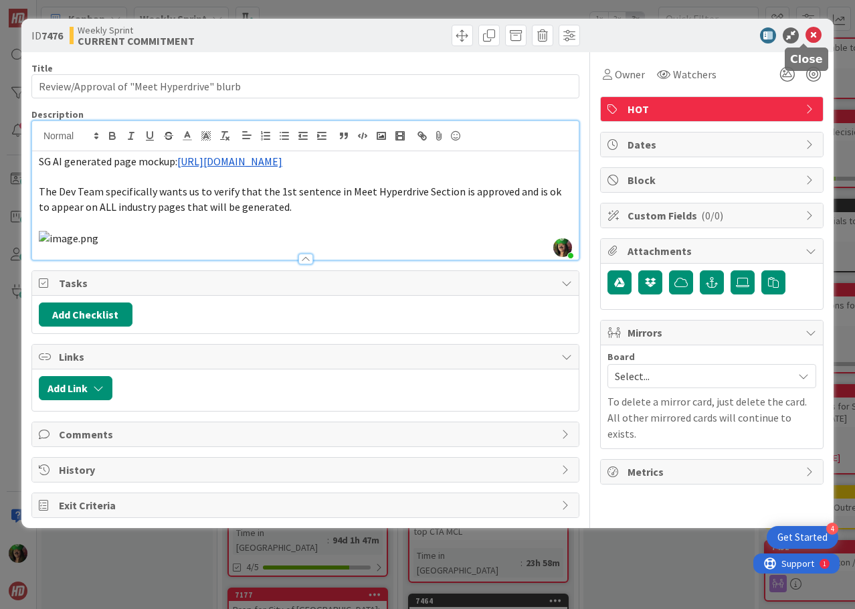
click at [806, 41] on icon at bounding box center [814, 35] width 16 height 16
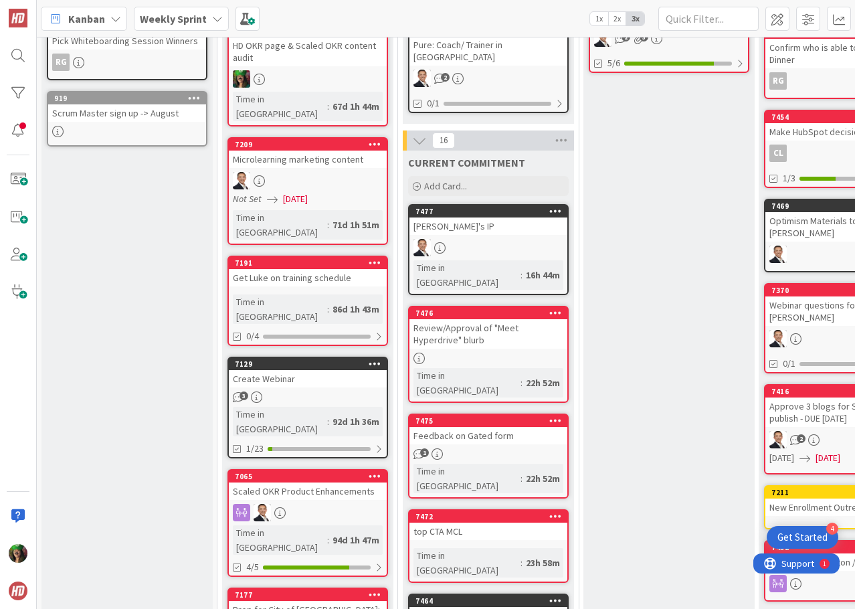
click at [490, 448] on div "1" at bounding box center [489, 453] width 158 height 11
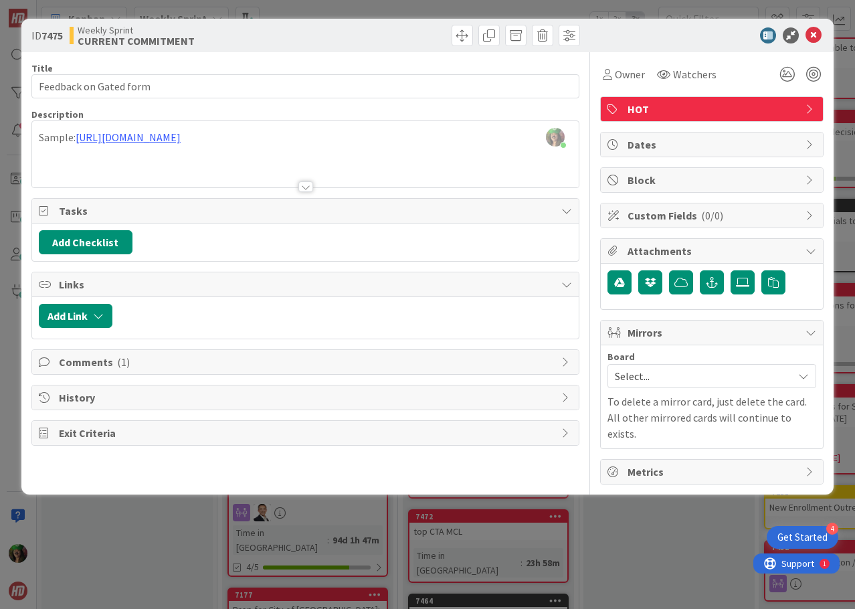
click at [221, 370] on div "Comments ( 1 )" at bounding box center [305, 362] width 547 height 24
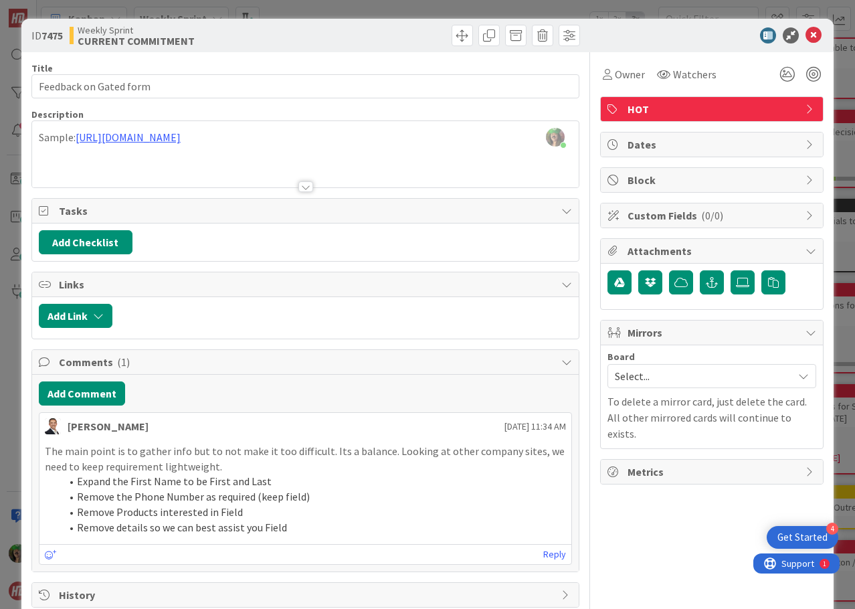
scroll to position [63, 0]
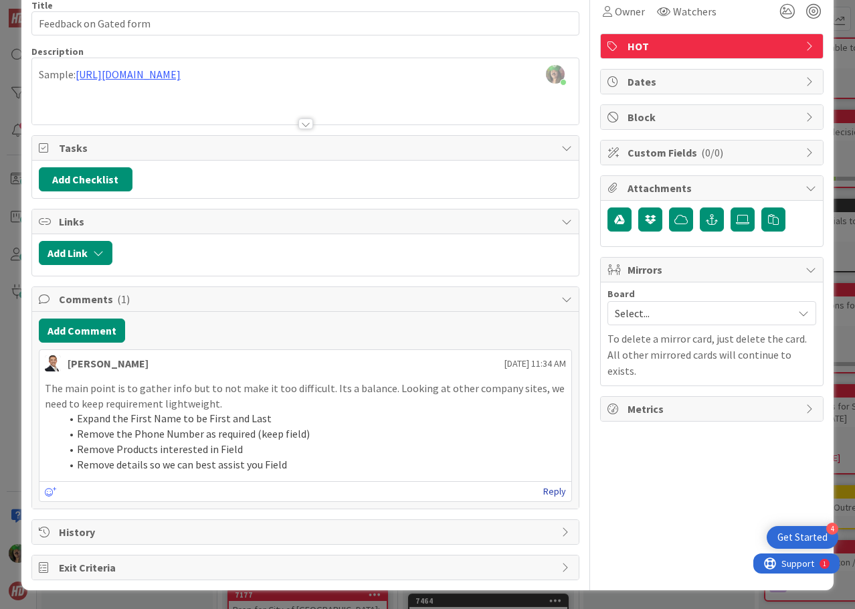
click at [543, 493] on link "Reply" at bounding box center [554, 491] width 23 height 17
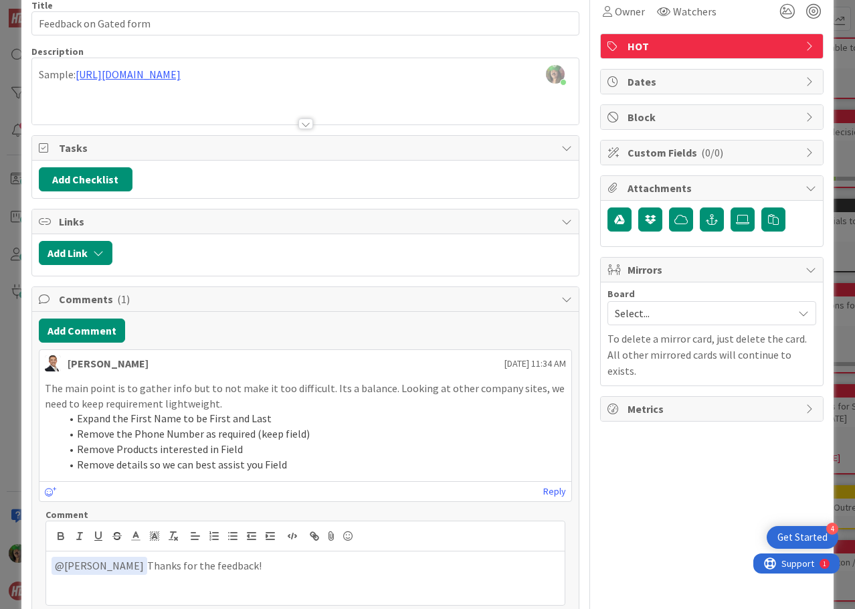
scroll to position [196, 0]
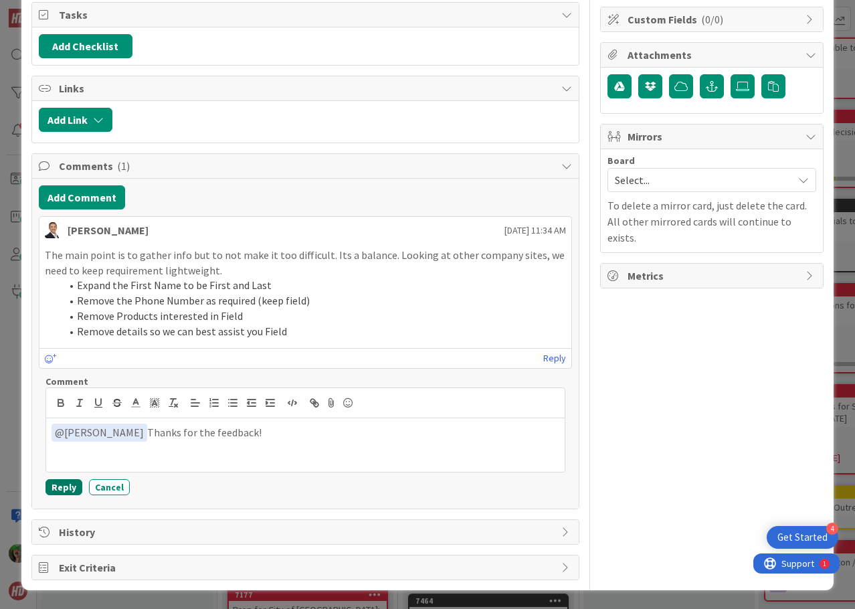
click at [64, 486] on button "Reply" at bounding box center [64, 487] width 37 height 16
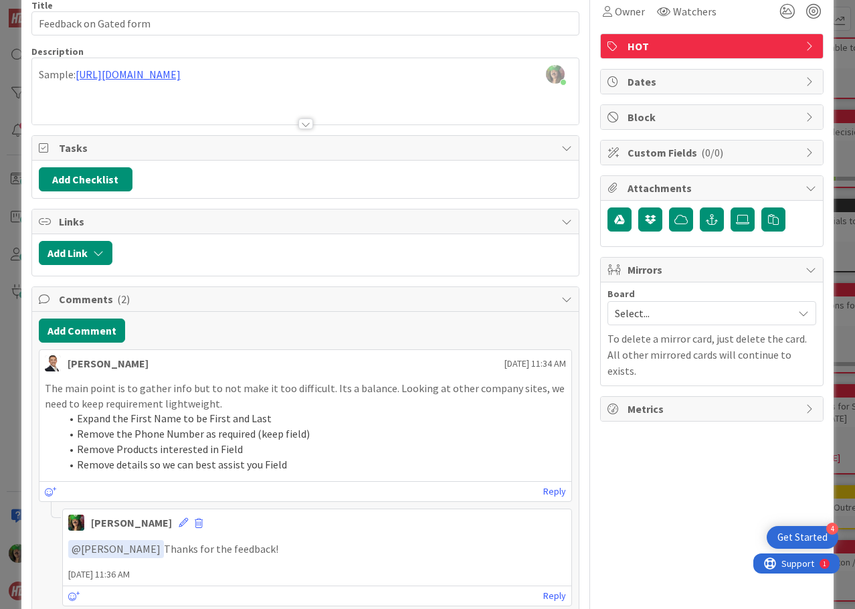
scroll to position [167, 0]
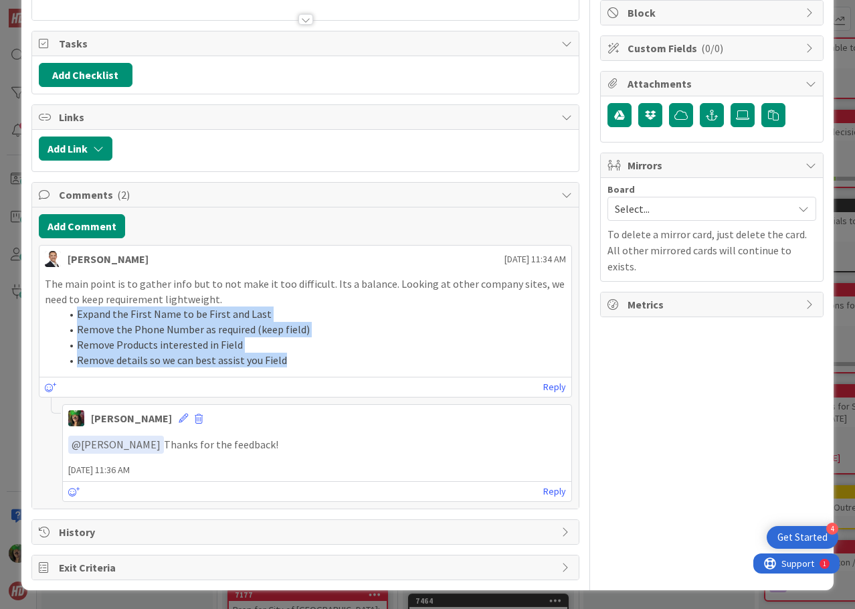
drag, startPoint x: 75, startPoint y: 311, endPoint x: 310, endPoint y: 361, distance: 240.2
click at [310, 361] on ol "Expand the First Name to be First and Last Remove the Phone Number as required …" at bounding box center [305, 336] width 521 height 61
copy ol "Expand the First Name to be First and Last Remove the Phone Number as required …"
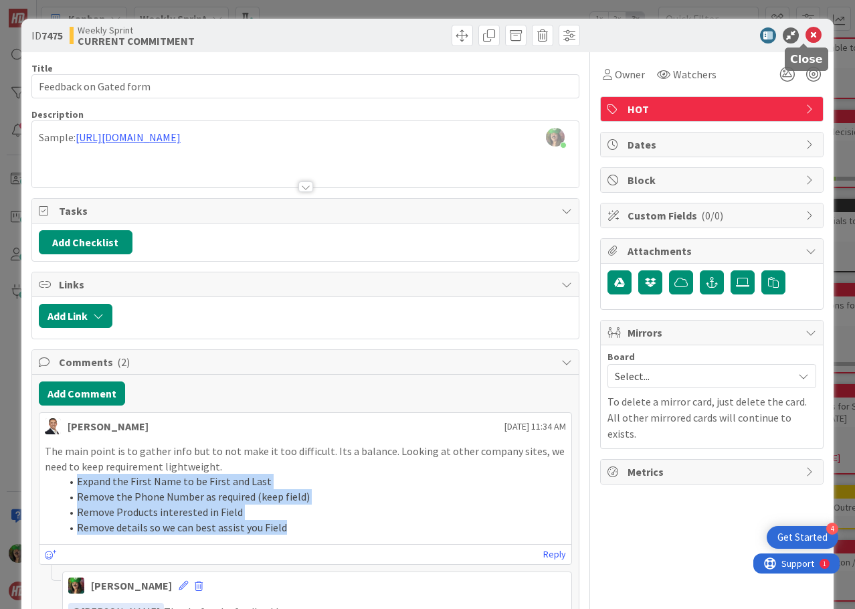
click at [806, 33] on icon at bounding box center [814, 35] width 16 height 16
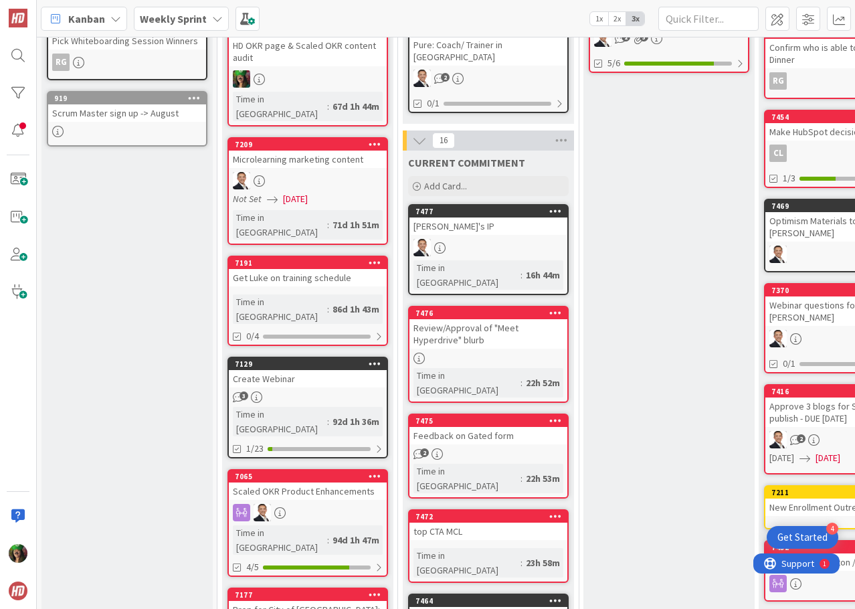
click at [170, 19] on b "Weekly Sprint" at bounding box center [173, 18] width 67 height 13
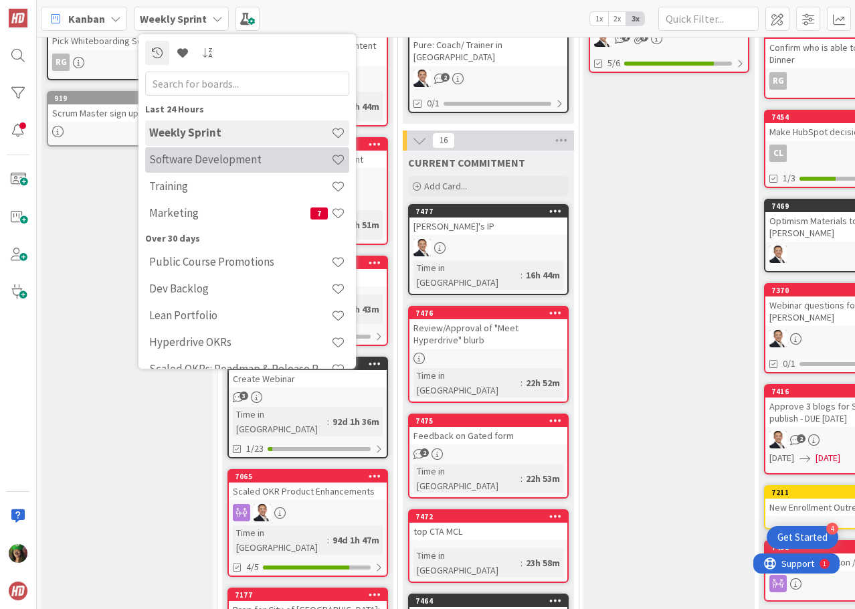
click at [189, 155] on h4 "Software Development" at bounding box center [240, 159] width 182 height 13
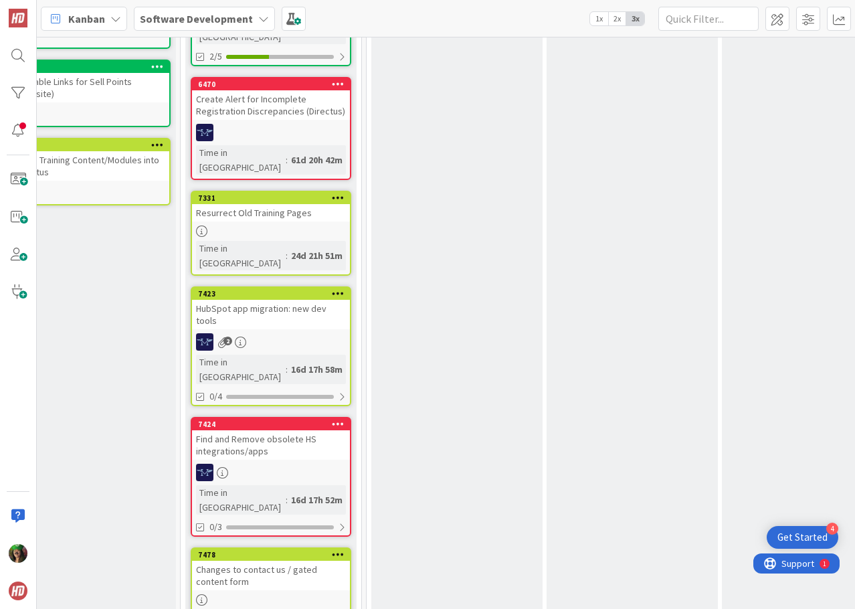
scroll to position [937, 573]
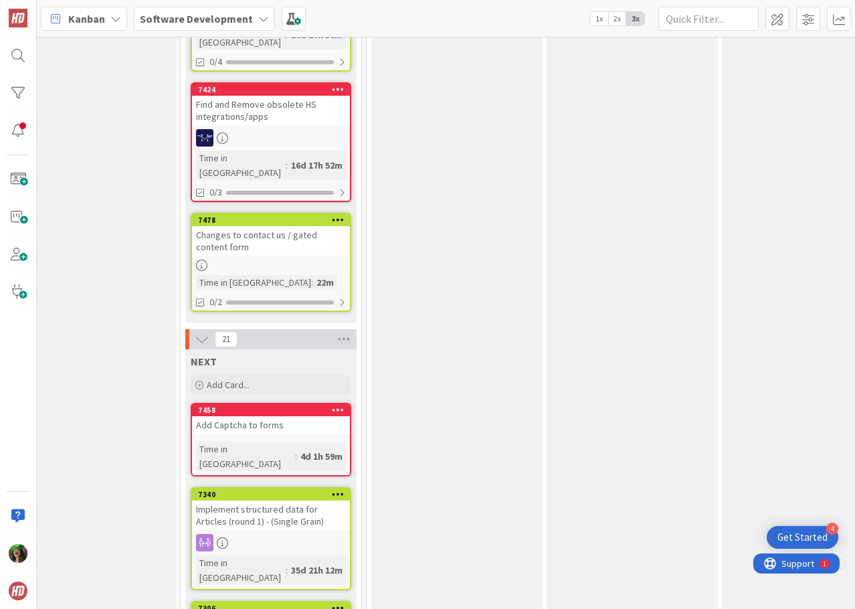
click at [246, 226] on div "Changes to contact us / gated content form" at bounding box center [271, 240] width 158 height 29
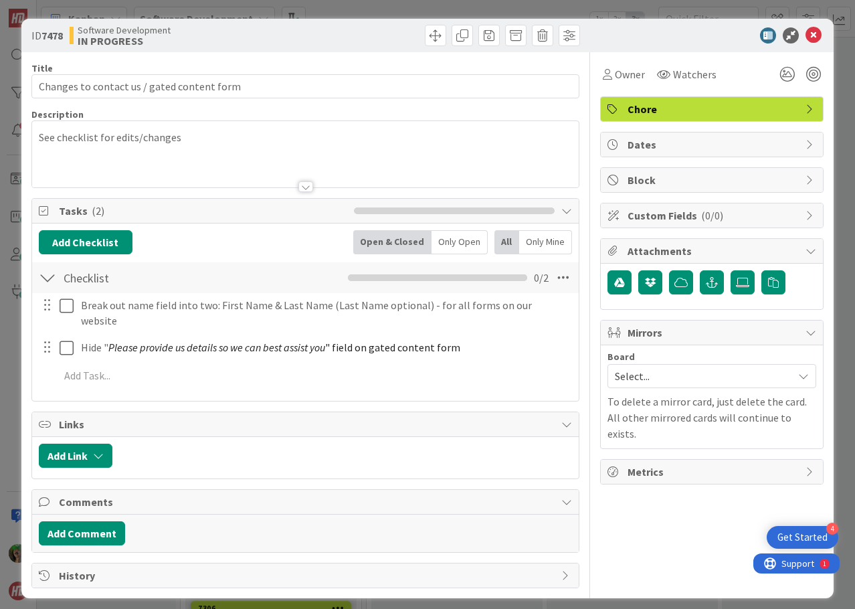
click at [213, 141] on div "See checklist for edits/changes" at bounding box center [305, 154] width 547 height 66
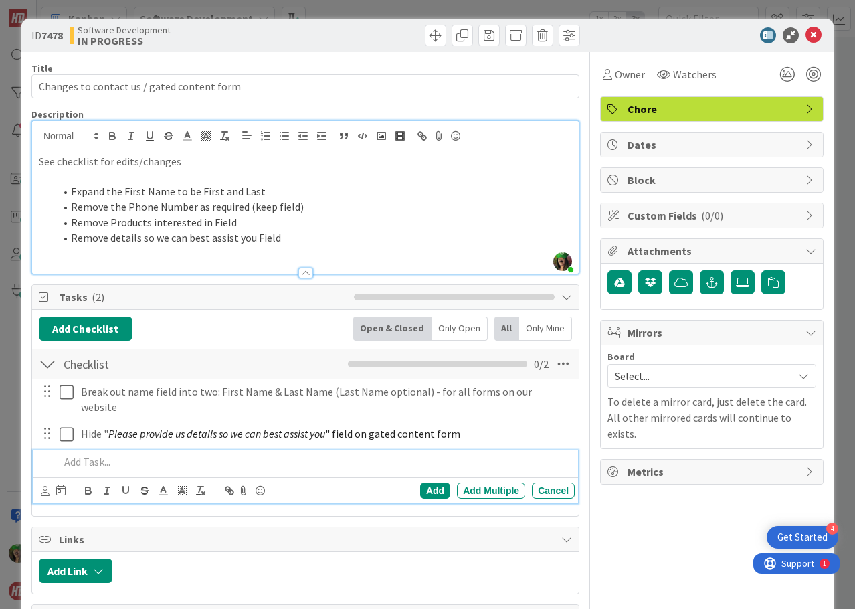
click at [91, 454] on p at bounding box center [315, 461] width 510 height 15
drag, startPoint x: 70, startPoint y: 205, endPoint x: 300, endPoint y: 213, distance: 230.3
click at [300, 213] on li "Remove the Phone Number as required (keep field)" at bounding box center [313, 206] width 517 height 15
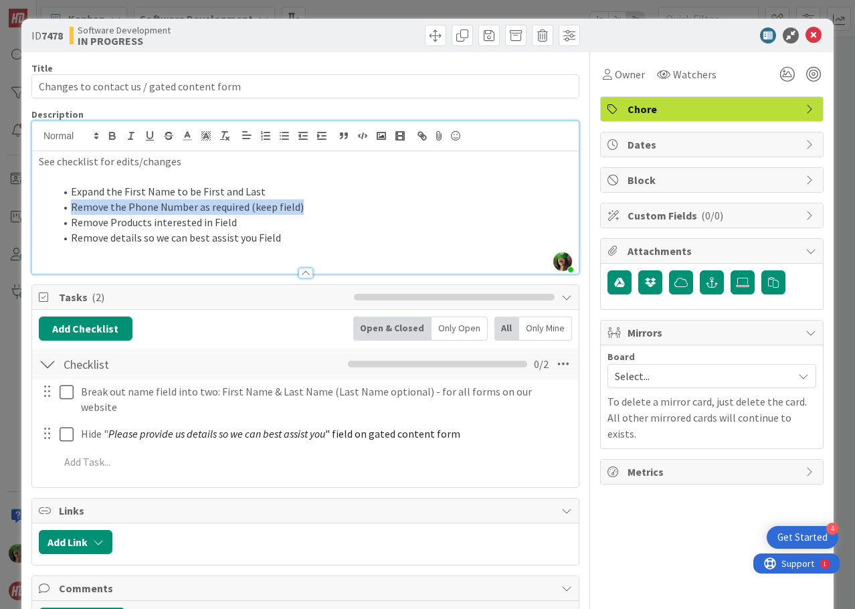
copy li "Remove the Phone Number as required (keep field)"
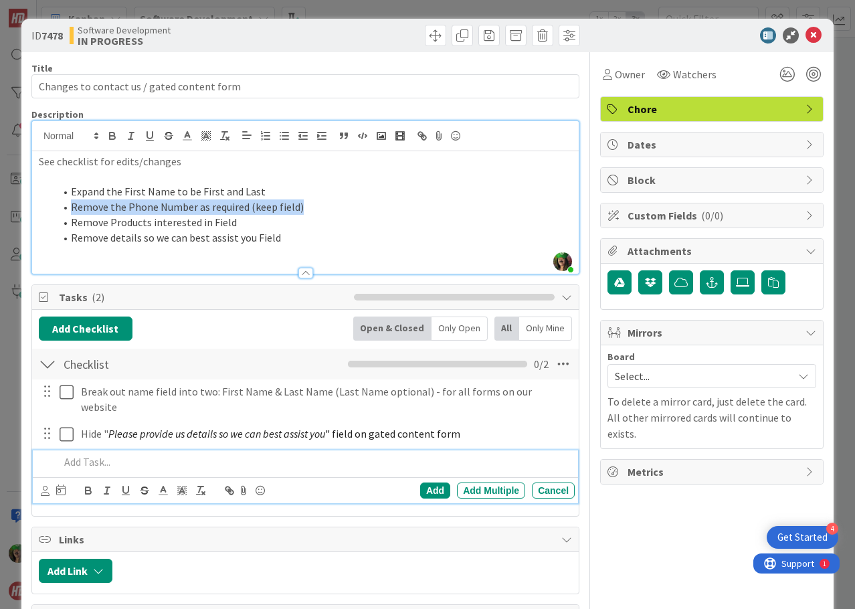
click at [147, 454] on p at bounding box center [315, 461] width 510 height 15
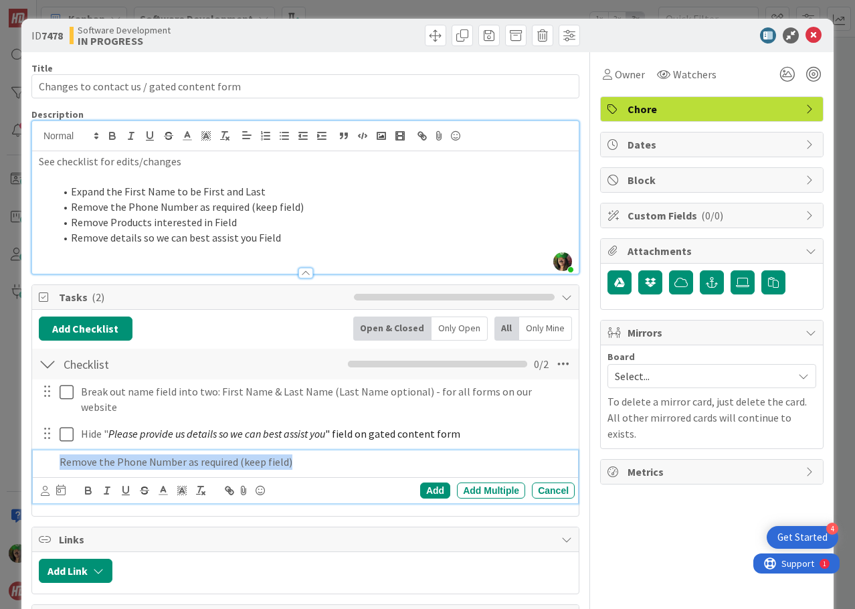
drag, startPoint x: 57, startPoint y: 447, endPoint x: 361, endPoint y: 455, distance: 303.9
click at [361, 455] on div "Remove the Phone Number as required (keep field)" at bounding box center [314, 461] width 521 height 23
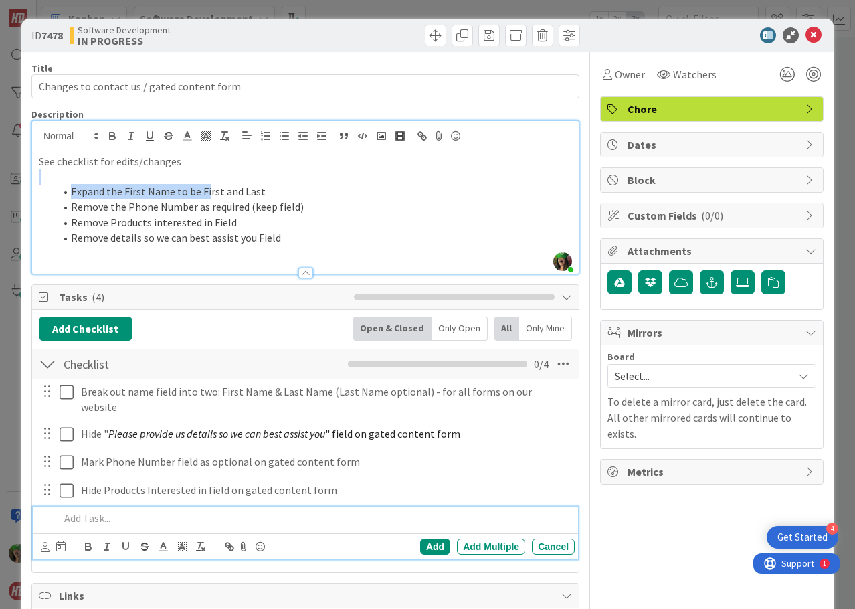
drag, startPoint x: 73, startPoint y: 177, endPoint x: 278, endPoint y: 207, distance: 207.1
click at [264, 203] on div "See checklist for edits/changes Expand the First Name to be First and Last Remo…" at bounding box center [305, 212] width 547 height 122
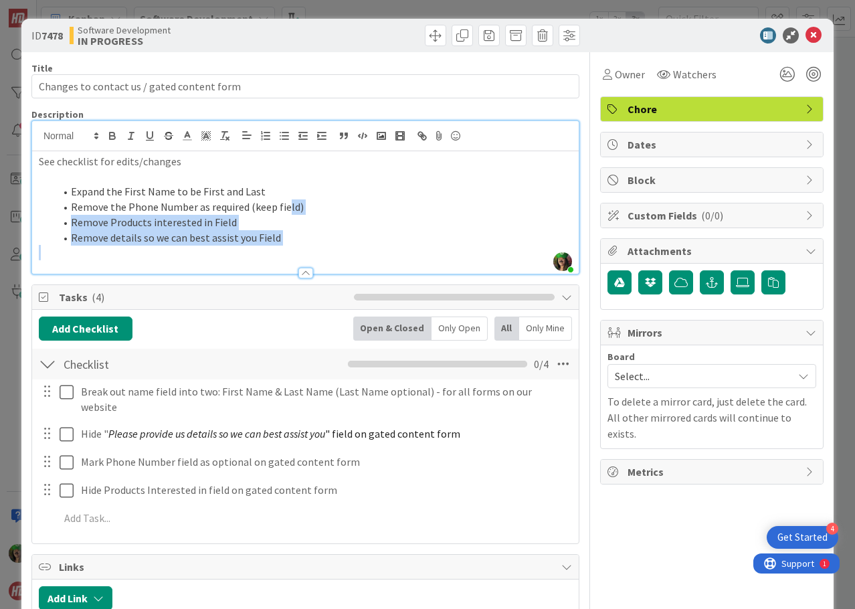
drag, startPoint x: 335, startPoint y: 223, endPoint x: 365, endPoint y: 251, distance: 41.2
click at [365, 251] on div "See checklist for edits/changes Expand the First Name to be First and Last Remo…" at bounding box center [305, 212] width 547 height 122
click at [292, 236] on li "Remove details so we can best assist you Field" at bounding box center [313, 237] width 517 height 15
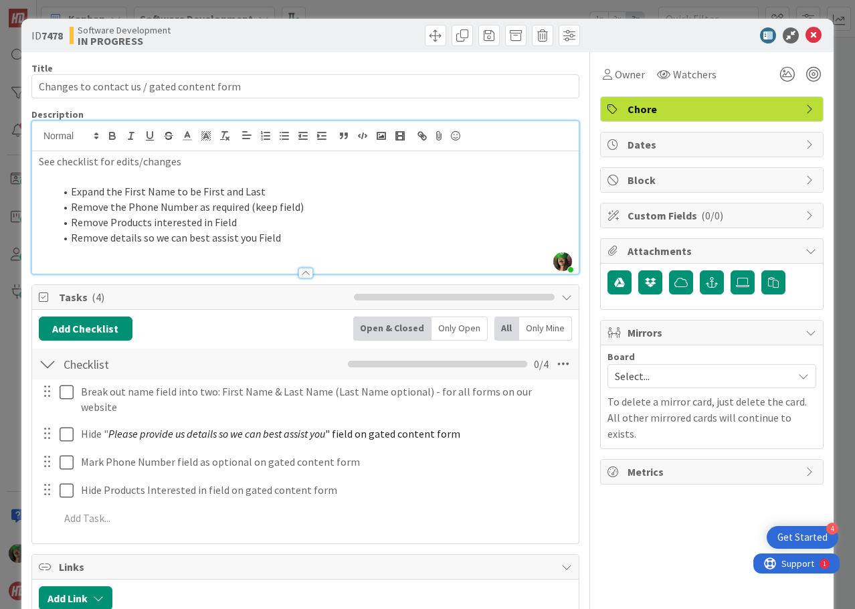
click at [84, 185] on li "Expand the First Name to be First and Last" at bounding box center [313, 191] width 517 height 15
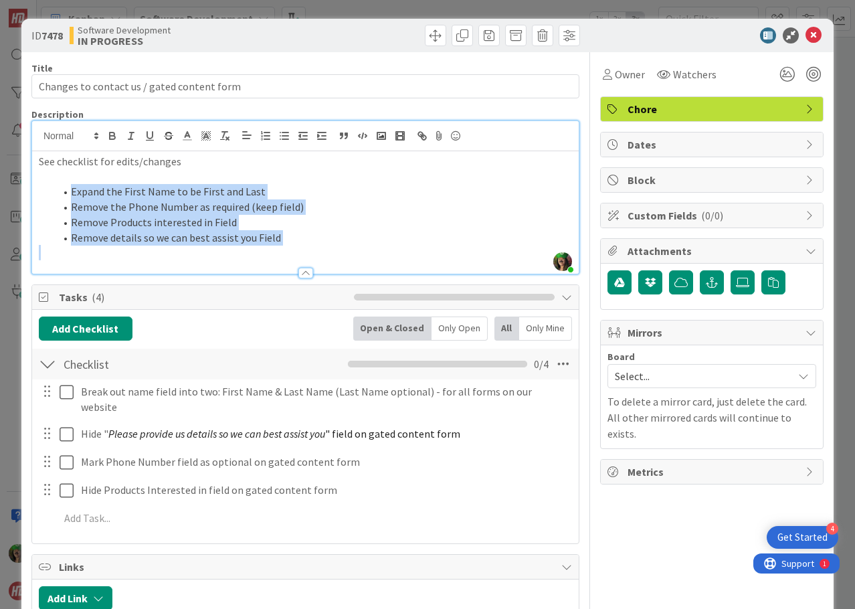
drag, startPoint x: 70, startPoint y: 190, endPoint x: 329, endPoint y: 252, distance: 266.8
click at [329, 252] on div "See checklist for edits/changes Expand the First Name to be First and Last Remo…" at bounding box center [305, 212] width 547 height 122
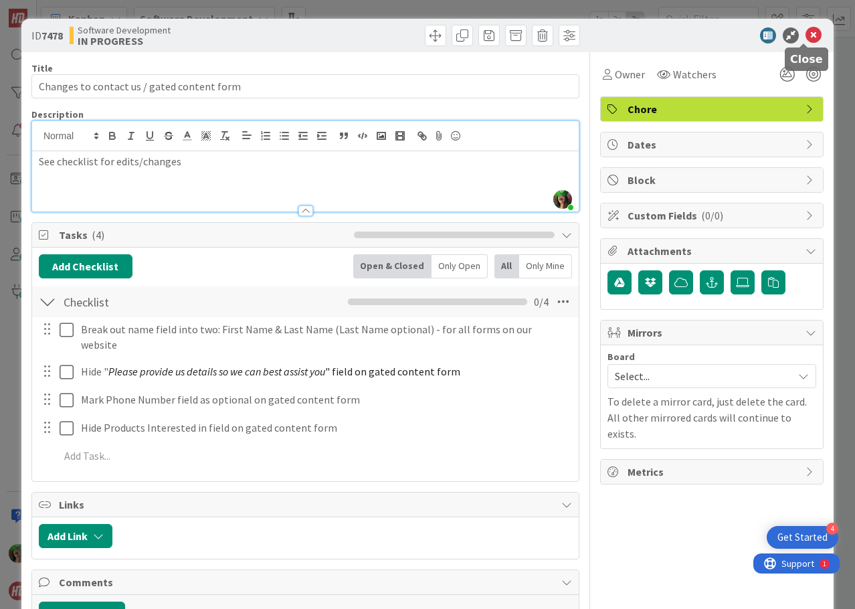
click at [806, 38] on icon at bounding box center [814, 35] width 16 height 16
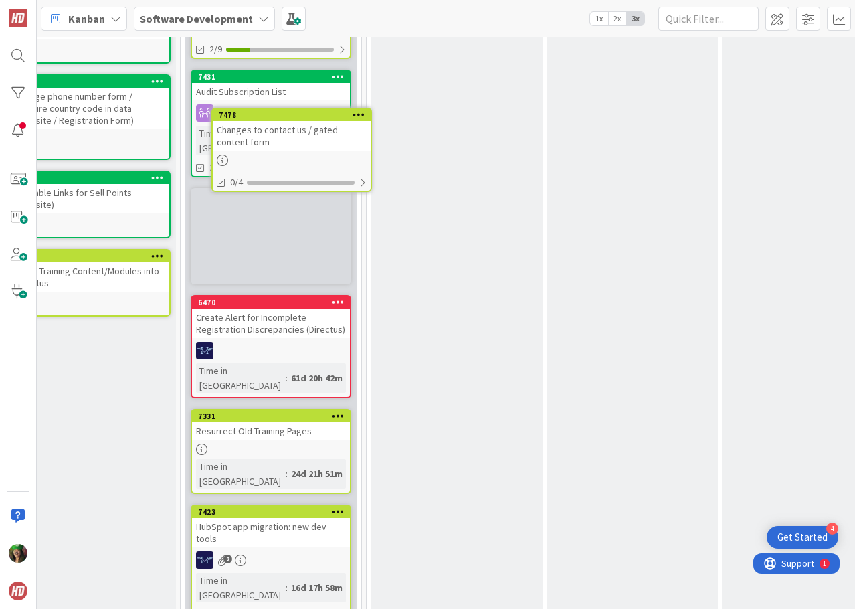
scroll to position [481, 573]
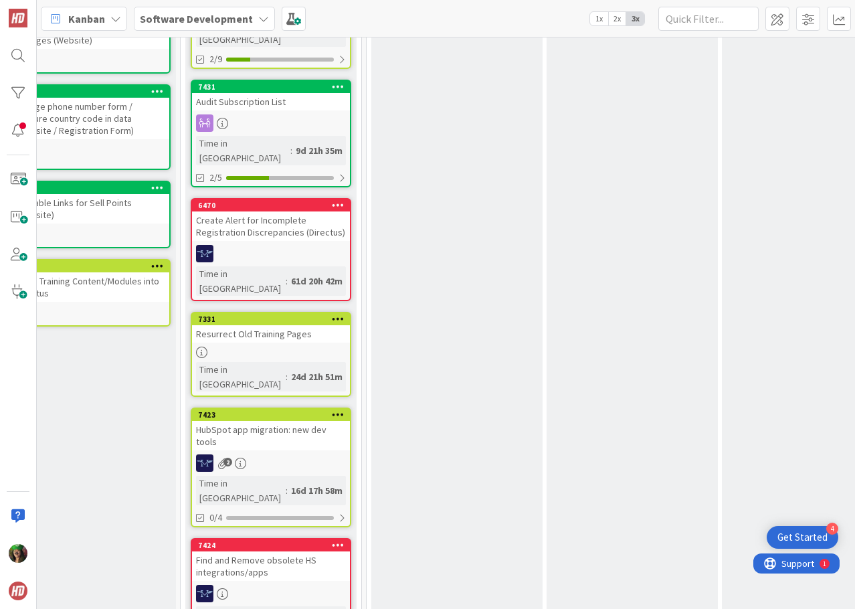
drag, startPoint x: 294, startPoint y: 466, endPoint x: 301, endPoint y: 187, distance: 279.8
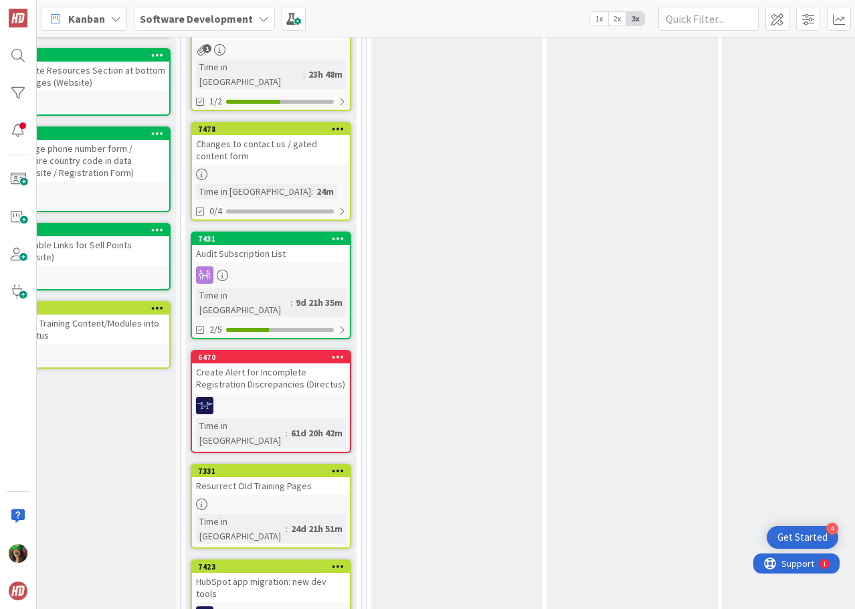
scroll to position [521, 573]
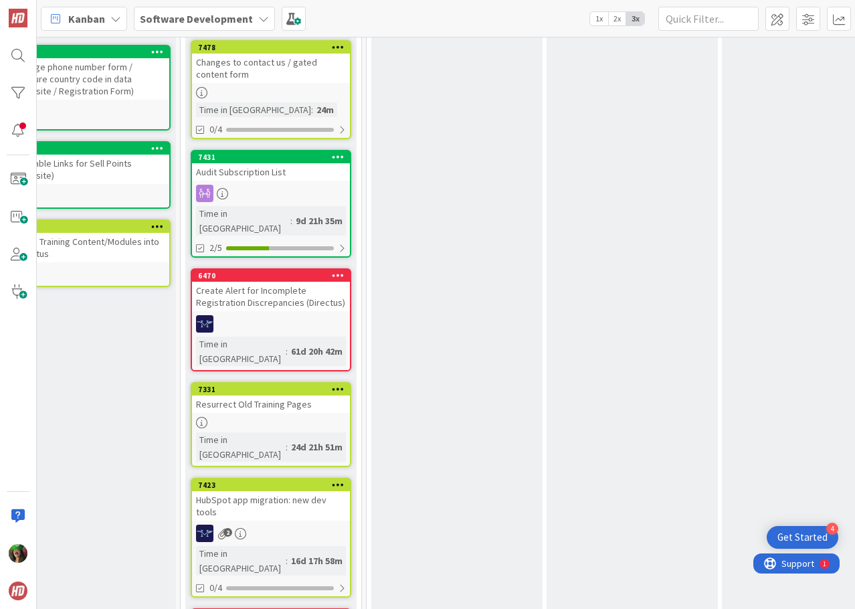
click at [283, 161] on link "7431 Audit Subscription List Time in [GEOGRAPHIC_DATA] : 9d 21h 35m 2/5" at bounding box center [271, 204] width 161 height 108
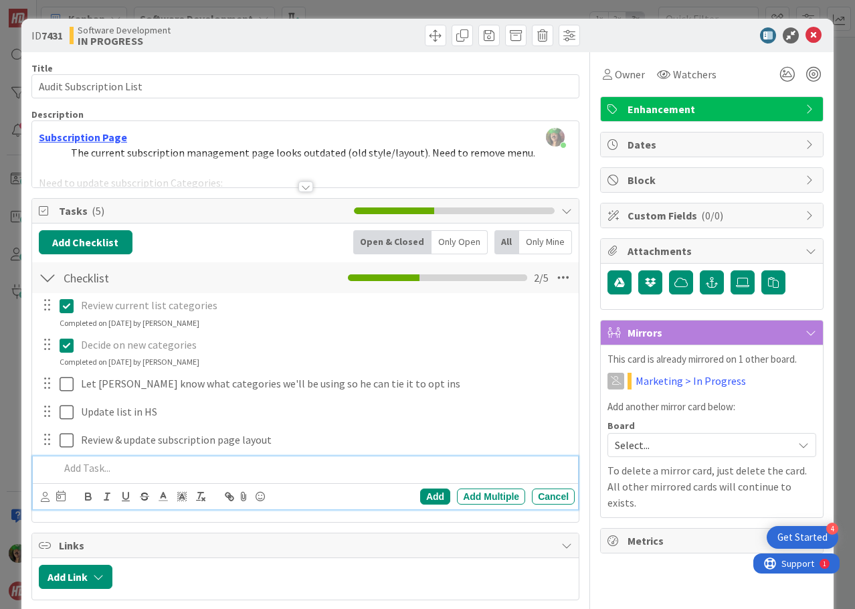
click at [93, 470] on p at bounding box center [315, 467] width 510 height 15
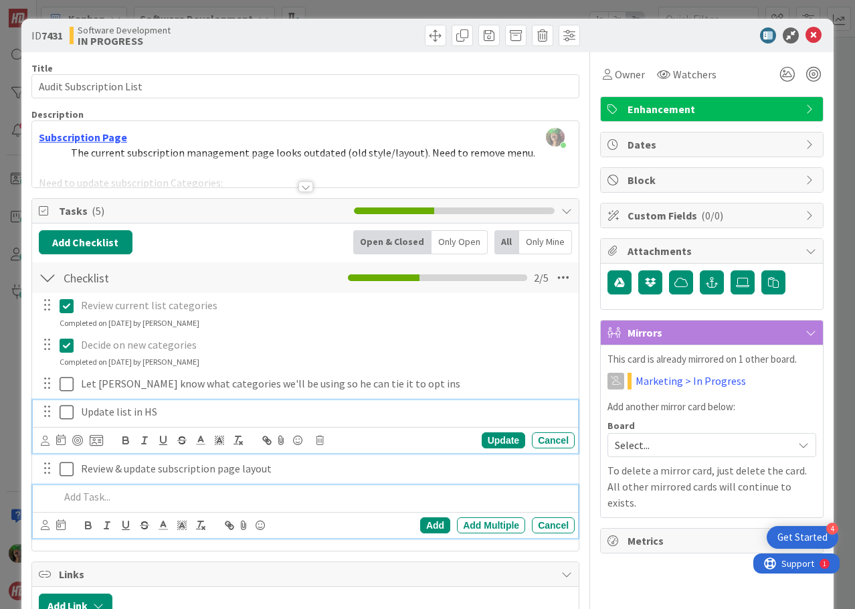
click at [179, 408] on p "Update list in HS" at bounding box center [325, 411] width 488 height 15
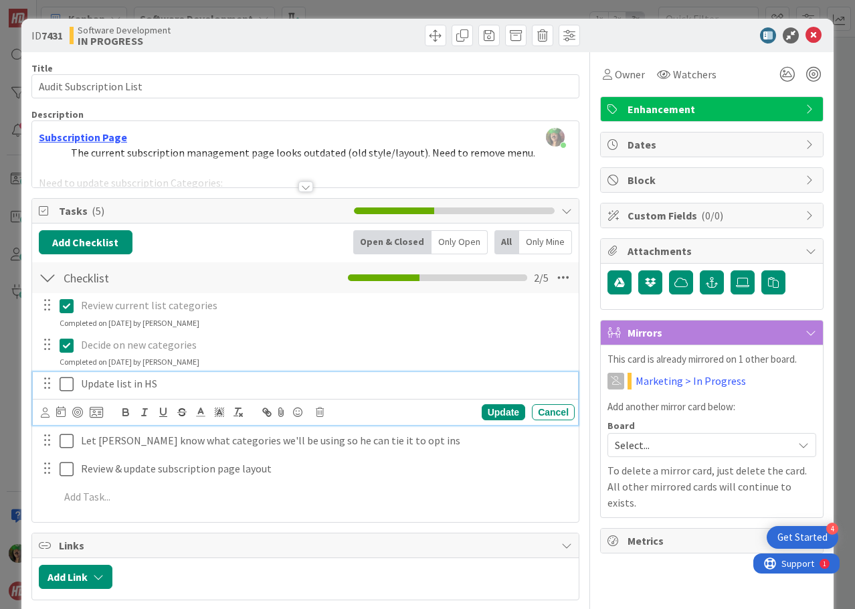
click at [211, 384] on p "Update list in HS" at bounding box center [325, 383] width 488 height 15
click at [41, 413] on icon at bounding box center [45, 413] width 9 height 10
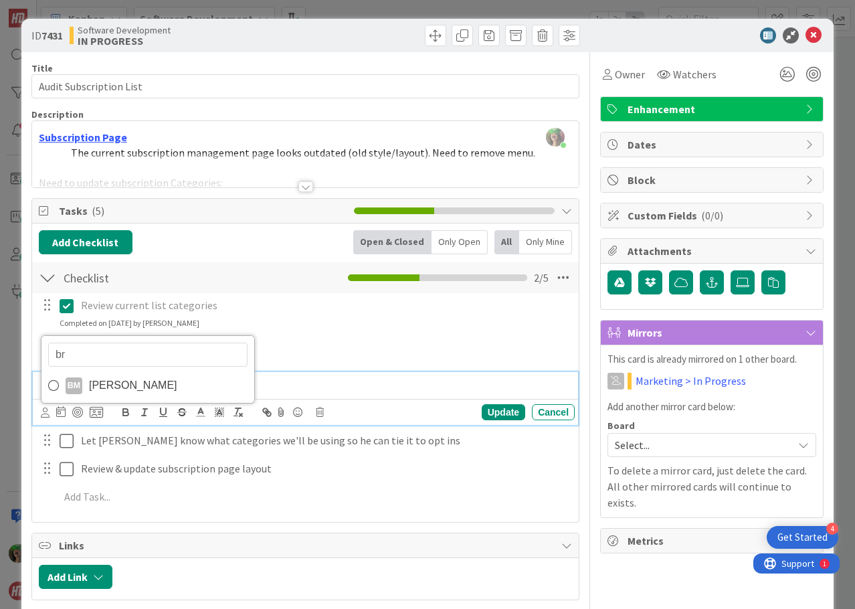
type input "br"
click at [282, 385] on p "Update list in HS" at bounding box center [325, 383] width 488 height 15
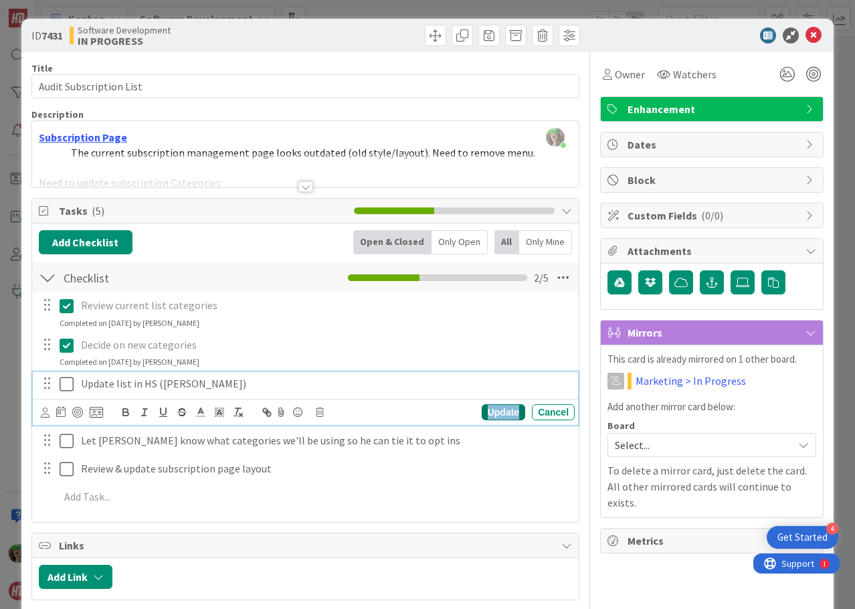
click at [498, 411] on div "Update" at bounding box center [503, 412] width 43 height 16
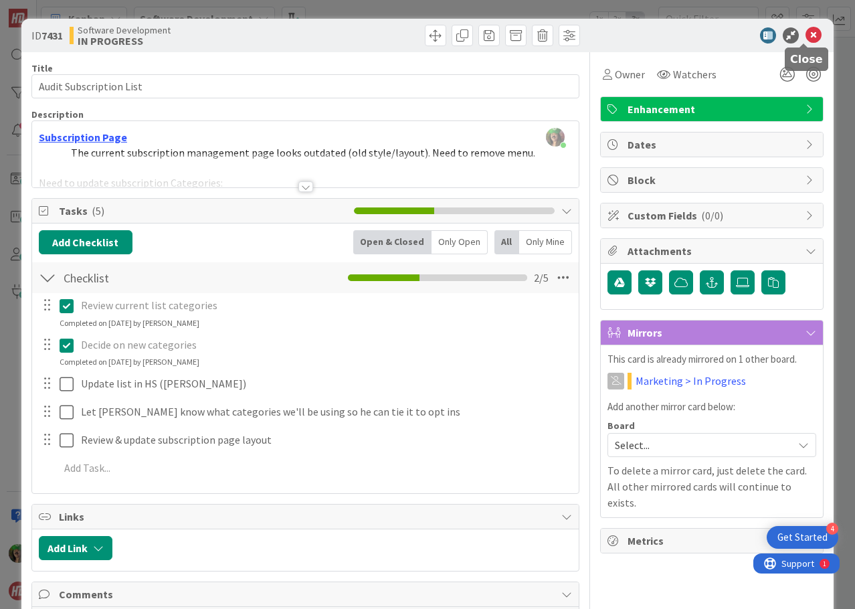
click at [806, 33] on icon at bounding box center [814, 35] width 16 height 16
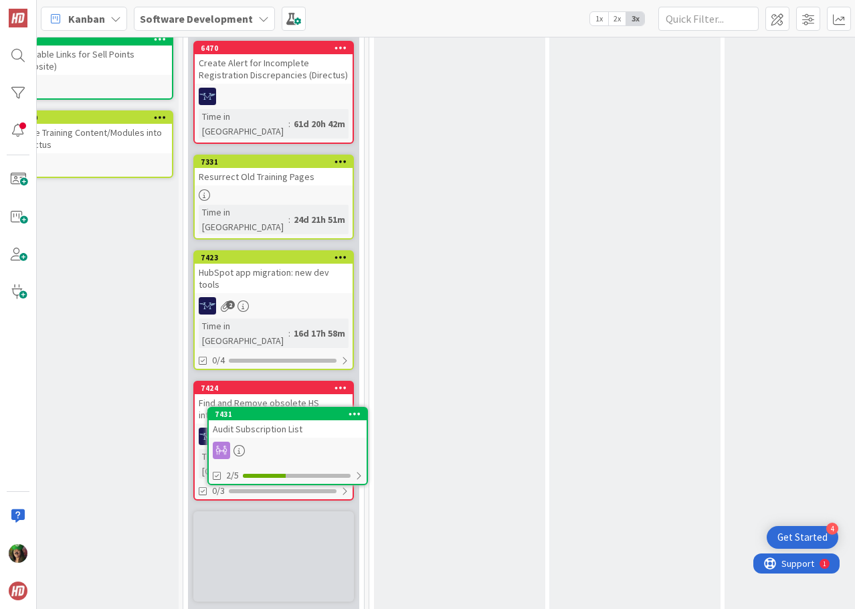
scroll to position [630, 569]
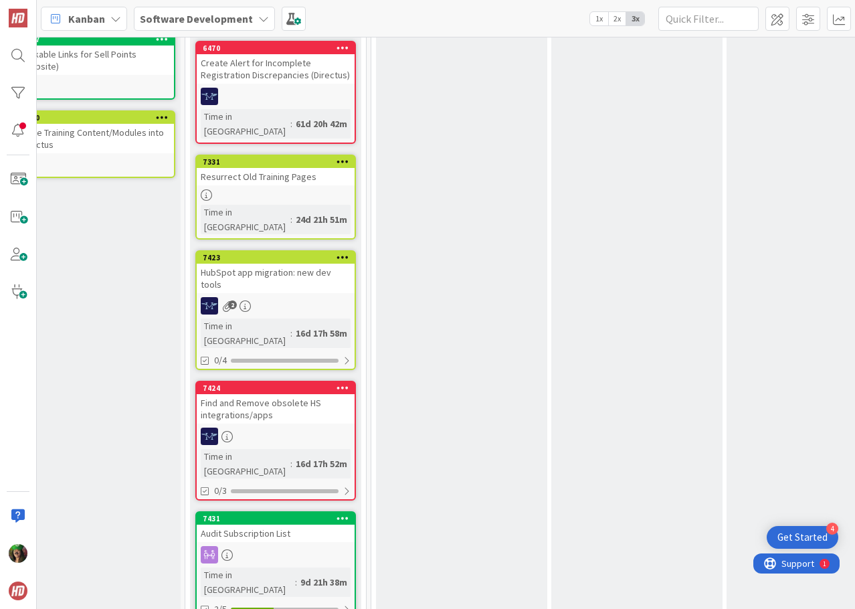
click at [298, 546] on div at bounding box center [276, 554] width 158 height 17
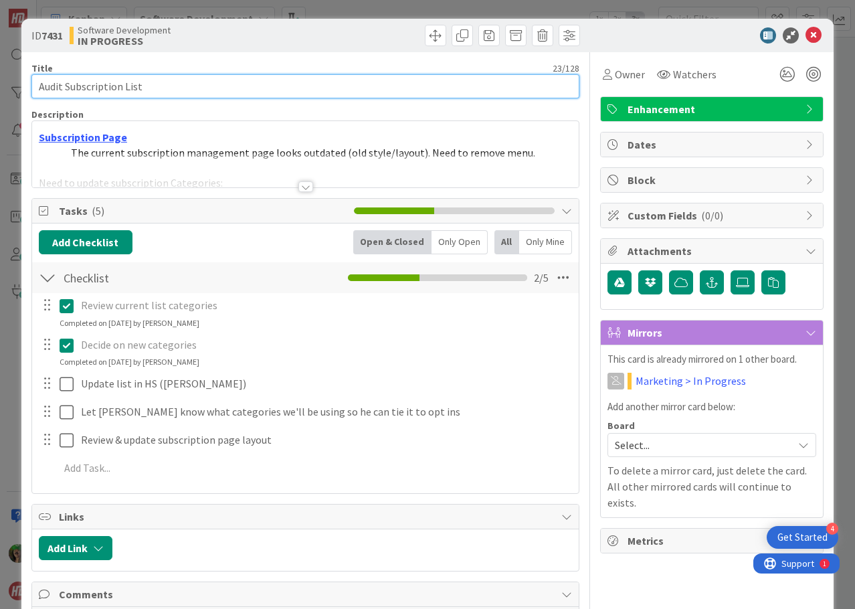
click at [189, 90] on input "Audit Subscription List" at bounding box center [305, 86] width 548 height 24
drag, startPoint x: 65, startPoint y: 87, endPoint x: 27, endPoint y: 94, distance: 38.8
click at [27, 94] on div "ID 7431 Software Development IN PROGRESS Title 23 / 128 Audit Subscription List…" at bounding box center [427, 355] width 812 height 672
click at [256, 87] on input "Marketing Subscription List" at bounding box center [305, 86] width 548 height 24
type input "Marketing Subscription List - (Need [PERSON_NAME])"
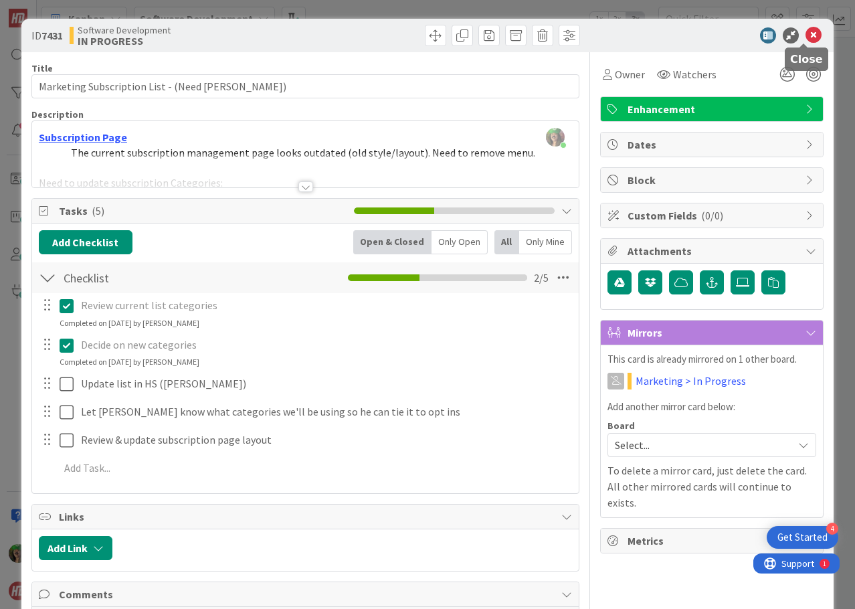
click at [807, 34] on icon at bounding box center [814, 35] width 16 height 16
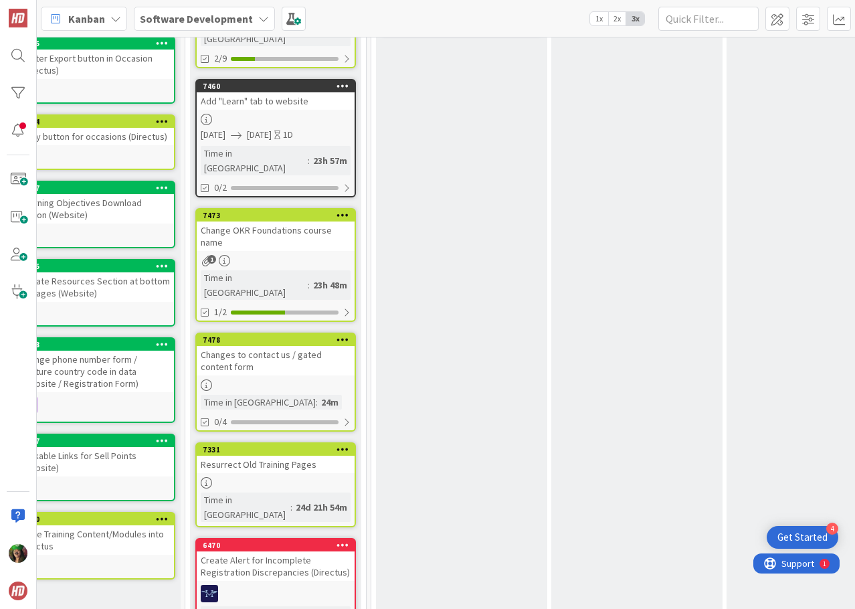
scroll to position [0, 569]
